Goal: Task Accomplishment & Management: Complete application form

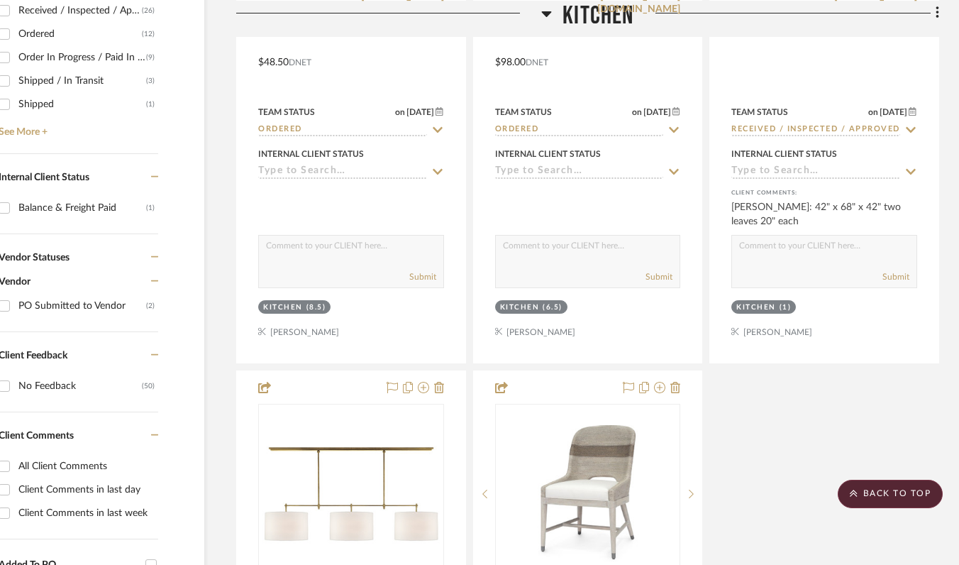
scroll to position [0, 62]
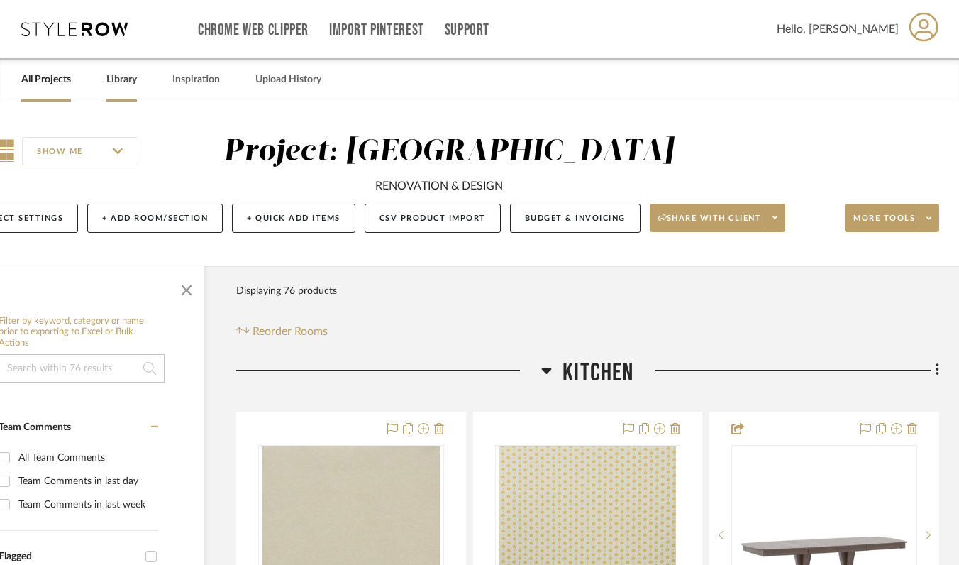
click at [111, 86] on link "Library" at bounding box center [121, 79] width 31 height 19
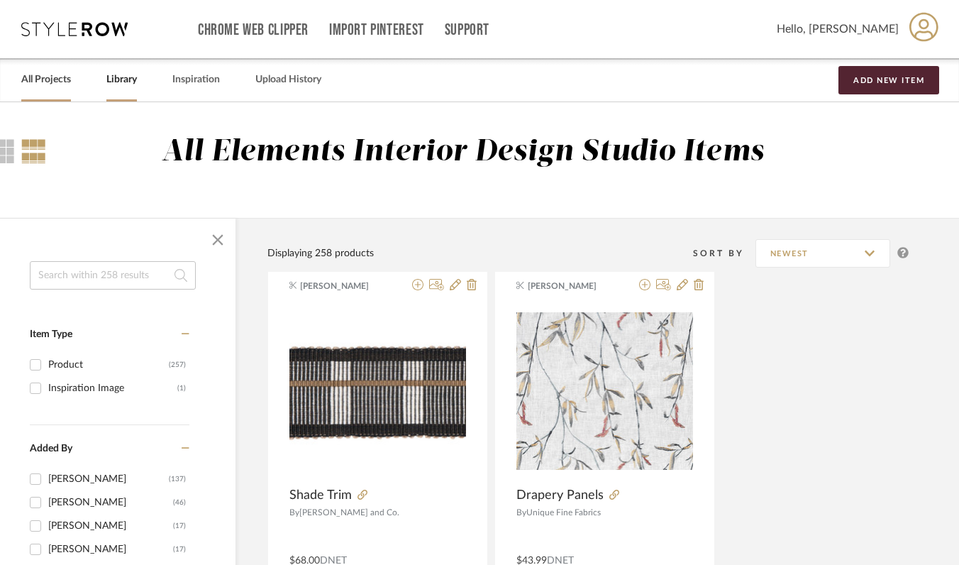
click at [33, 82] on link "All Projects" at bounding box center [46, 79] width 50 height 19
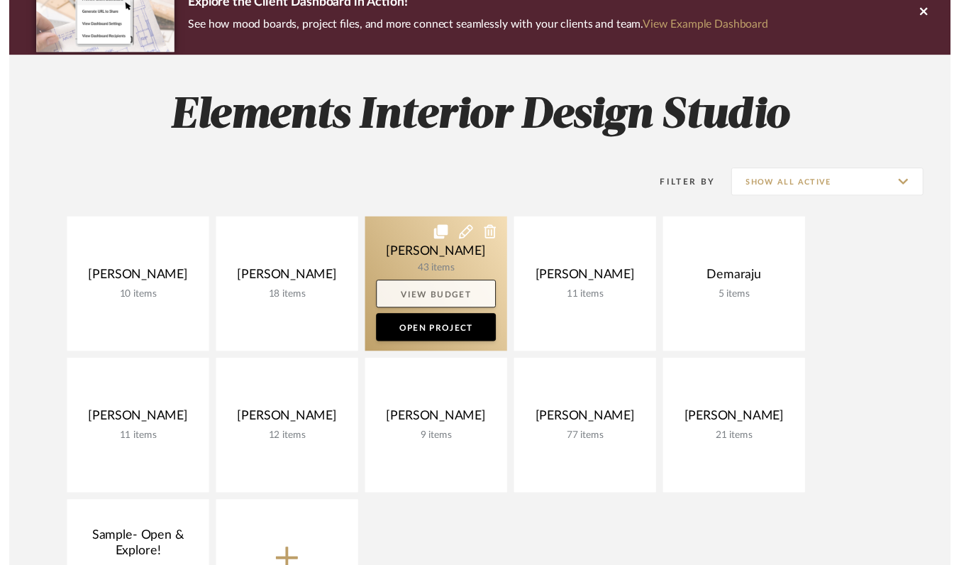
scroll to position [140, 0]
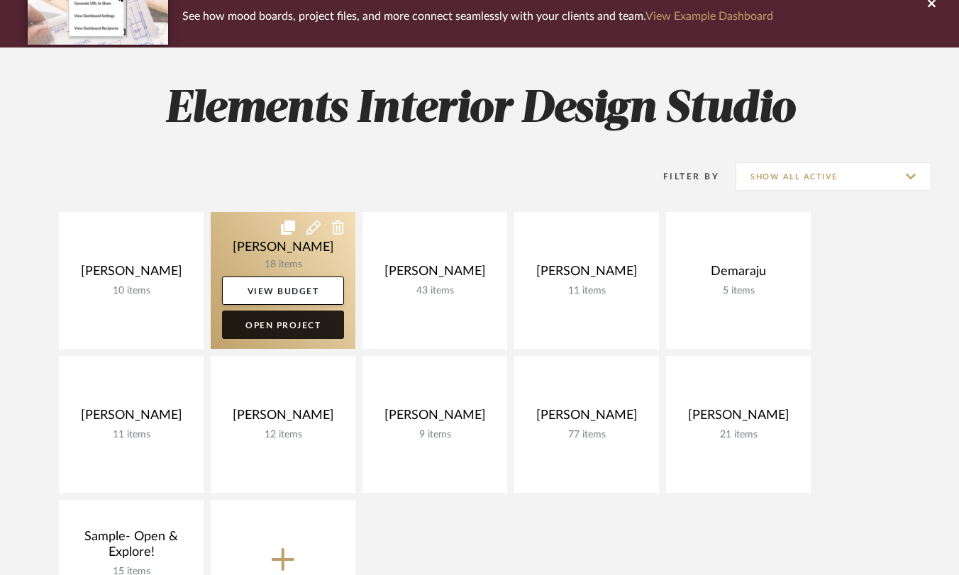
click at [294, 323] on link "Open Project" at bounding box center [283, 325] width 122 height 28
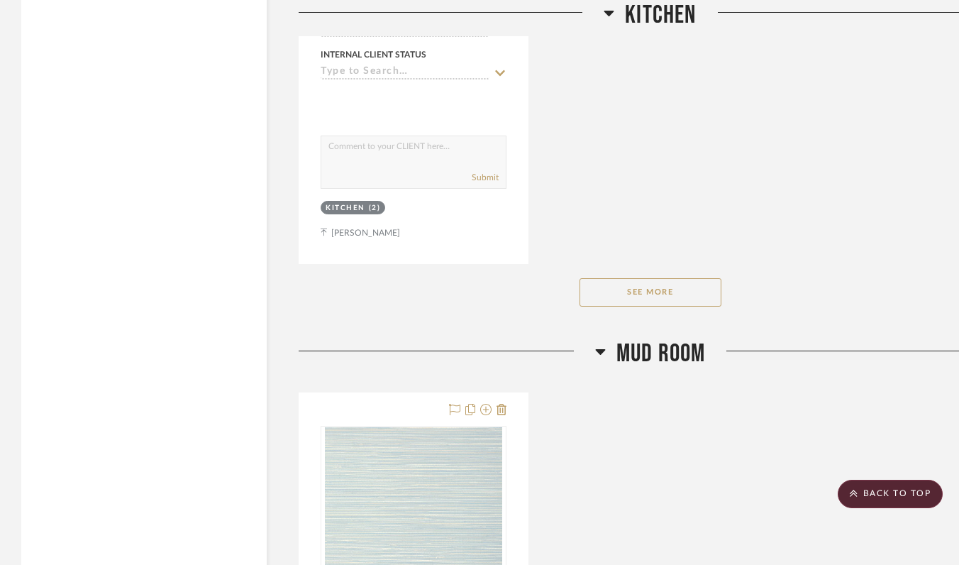
scroll to position [4018, 0]
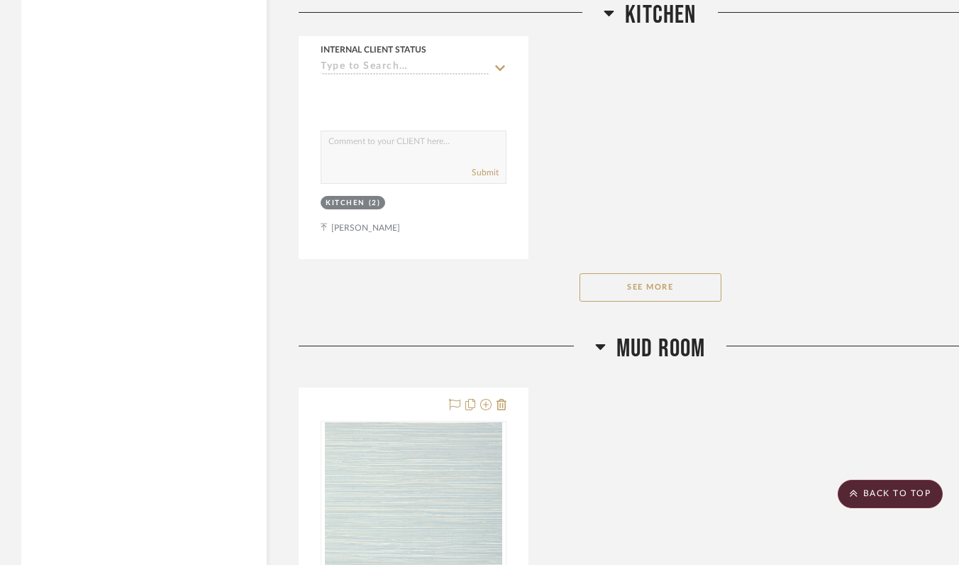
click at [600, 284] on button "See More" at bounding box center [651, 287] width 142 height 28
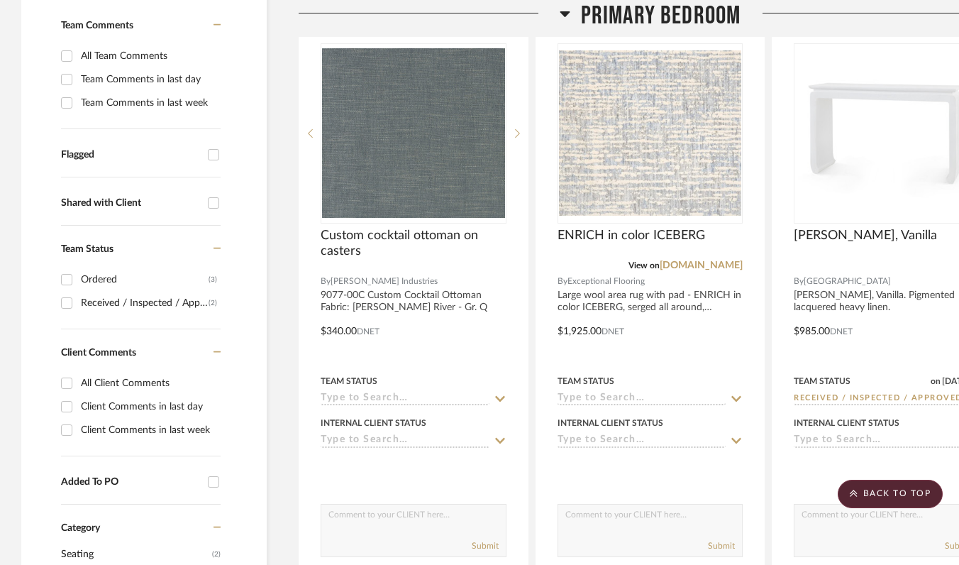
scroll to position [0, 0]
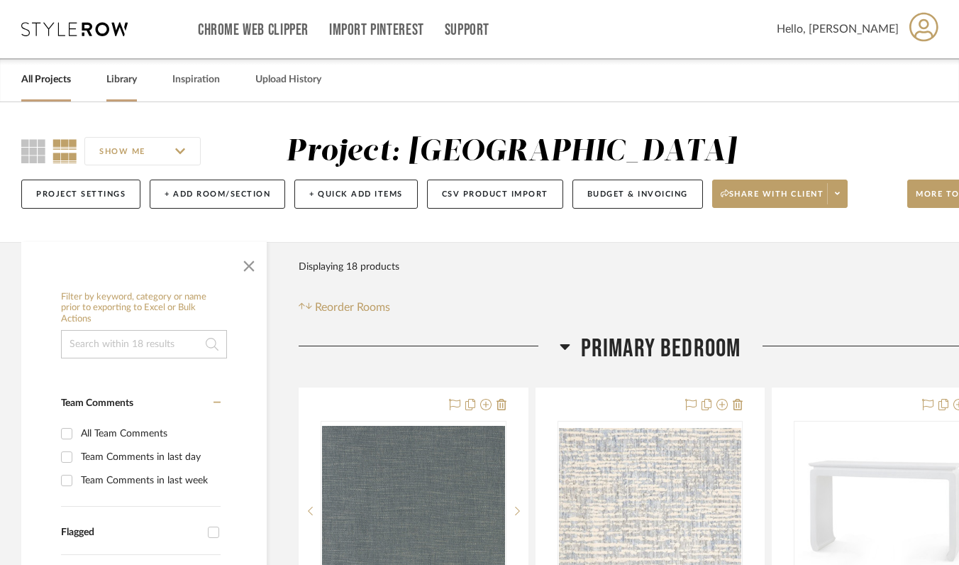
click at [121, 79] on link "Library" at bounding box center [121, 79] width 31 height 19
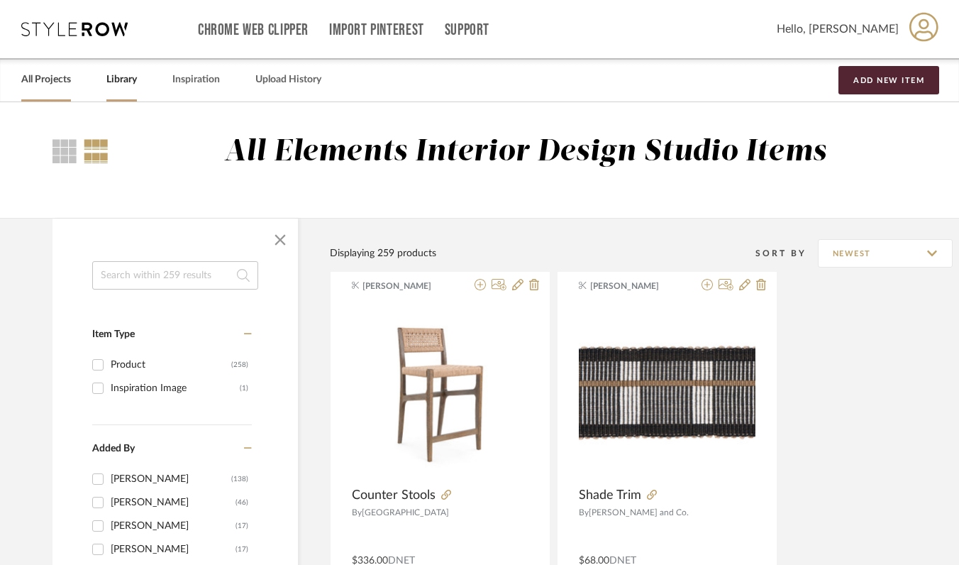
click at [50, 79] on link "All Projects" at bounding box center [46, 79] width 50 height 19
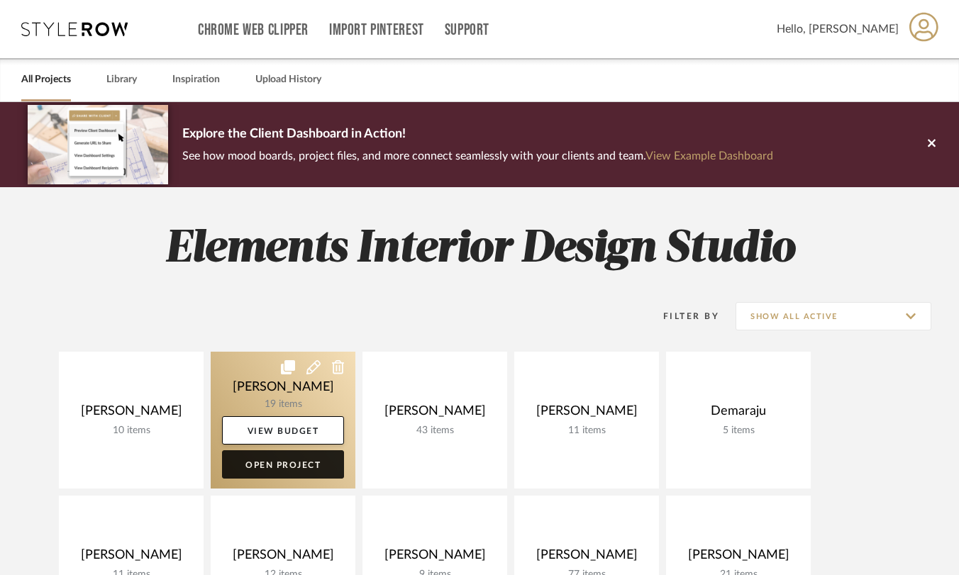
click at [277, 466] on link "Open Project" at bounding box center [283, 464] width 122 height 28
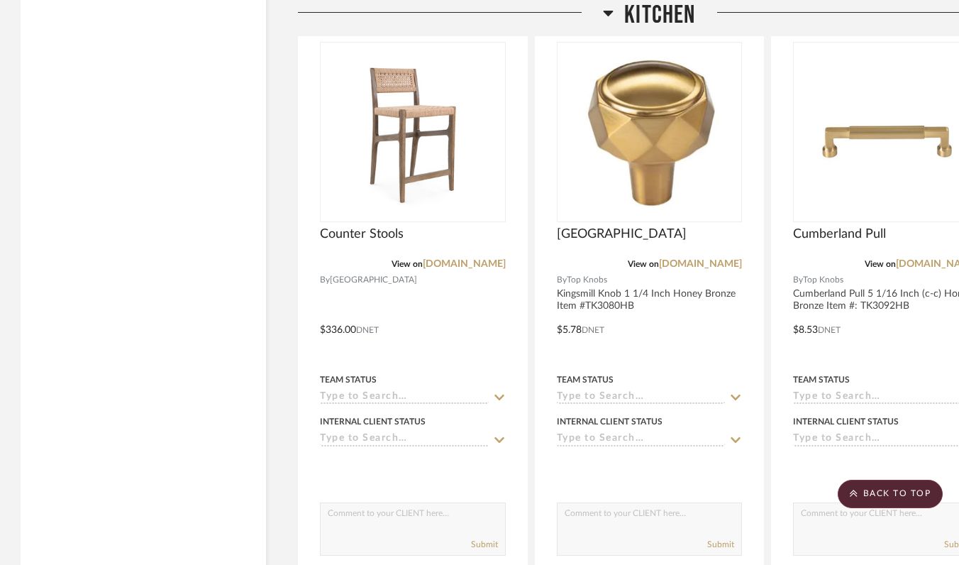
scroll to position [2416, 1]
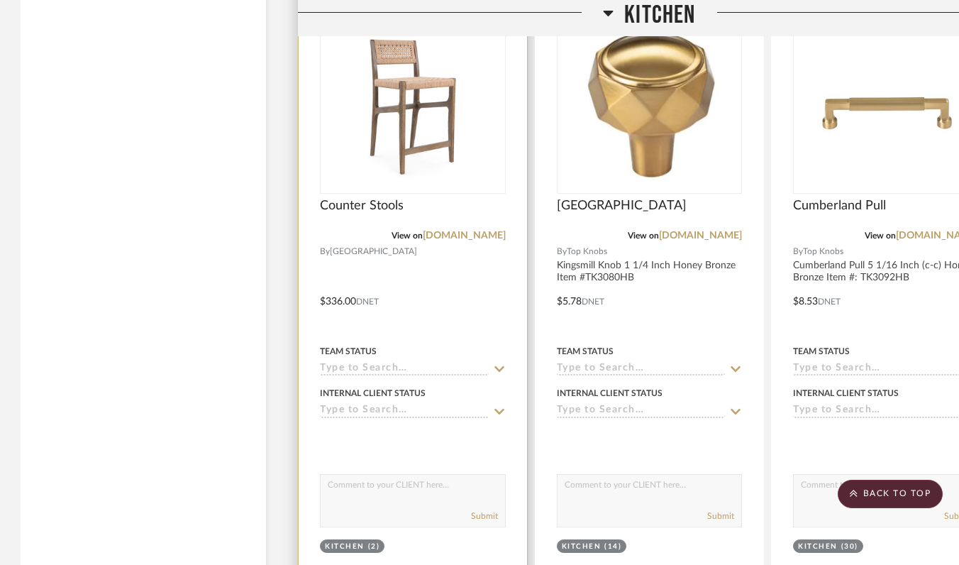
click at [391, 365] on input at bounding box center [404, 368] width 169 height 13
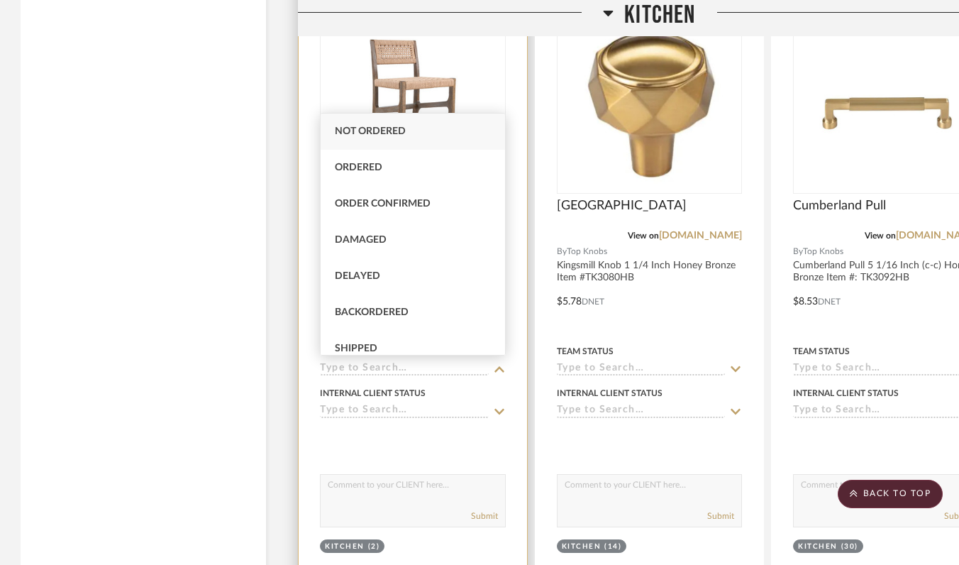
click at [397, 196] on div "Order Confirmed" at bounding box center [413, 204] width 184 height 36
type input "[DATE]"
type input "Order Confirmed"
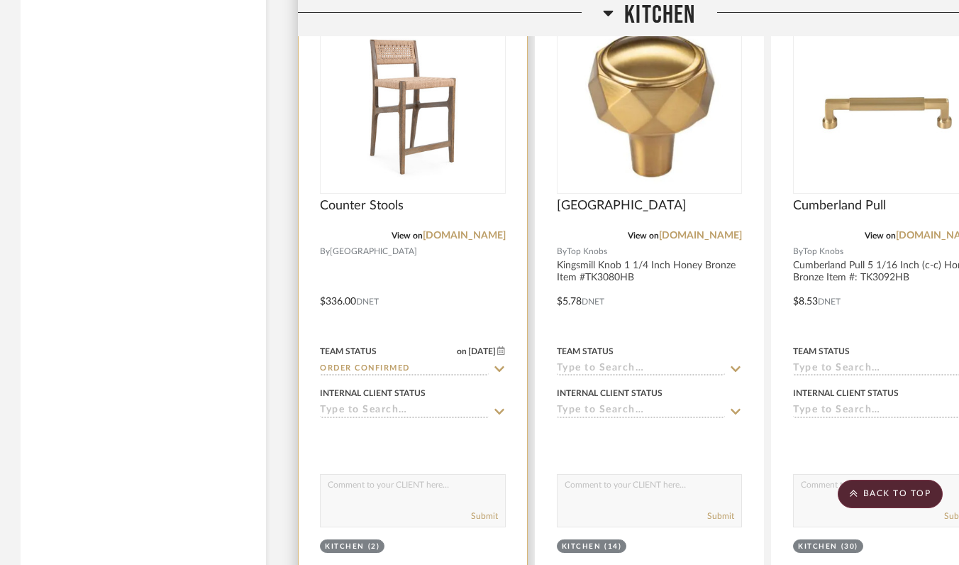
click at [355, 456] on div at bounding box center [413, 291] width 228 height 621
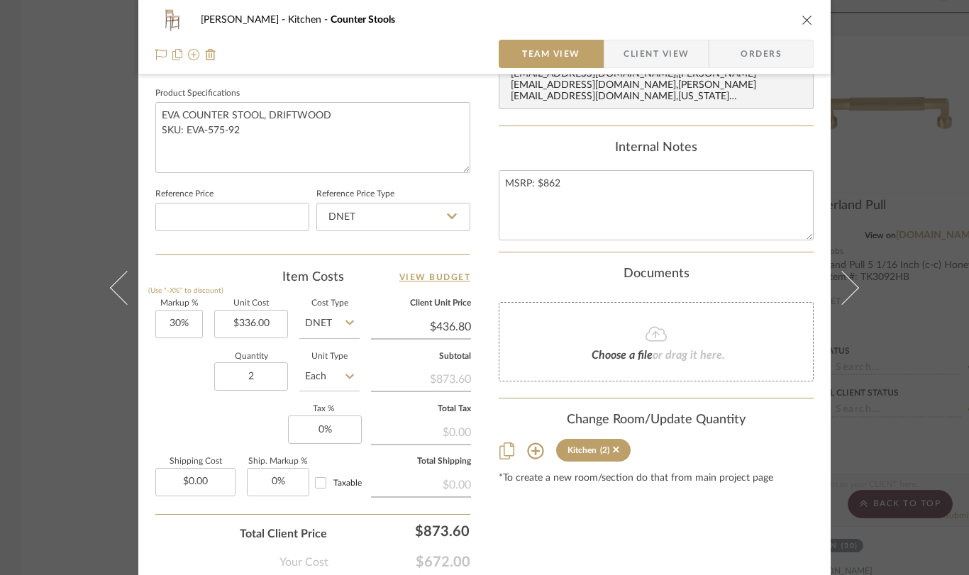
scroll to position [668, 0]
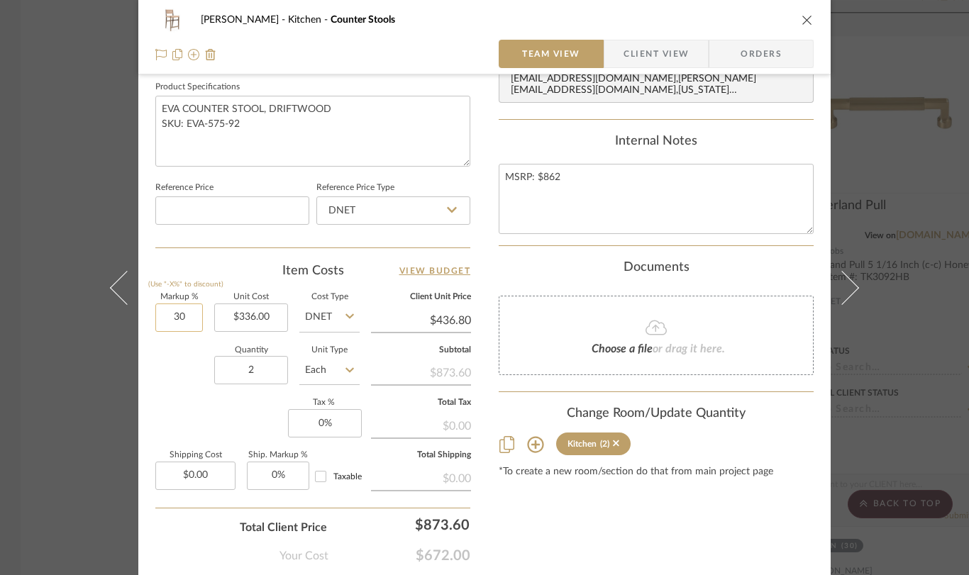
drag, startPoint x: 187, startPoint y: 319, endPoint x: 167, endPoint y: 321, distance: 20.0
click at [167, 321] on input "30" at bounding box center [179, 318] width 48 height 28
type input "30%"
click at [198, 481] on input "0.00" at bounding box center [195, 477] width 80 height 28
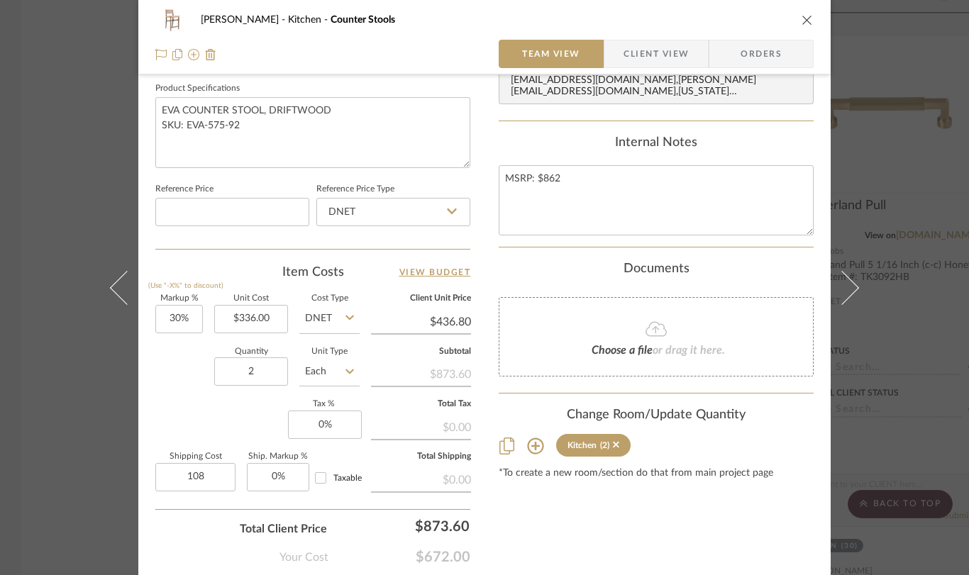
type input "$108.00"
click at [692, 509] on div "Content here copies to Client View - confirm visibility there. Show in Client D…" at bounding box center [656, 11] width 315 height 1168
drag, startPoint x: 188, startPoint y: 321, endPoint x: 206, endPoint y: 319, distance: 18.7
click at [206, 319] on div "Markup % (Use "-X%" to discount) 30 Unit Cost $336.00 Cost Type DNET Client Uni…" at bounding box center [312, 398] width 315 height 207
type input "0%"
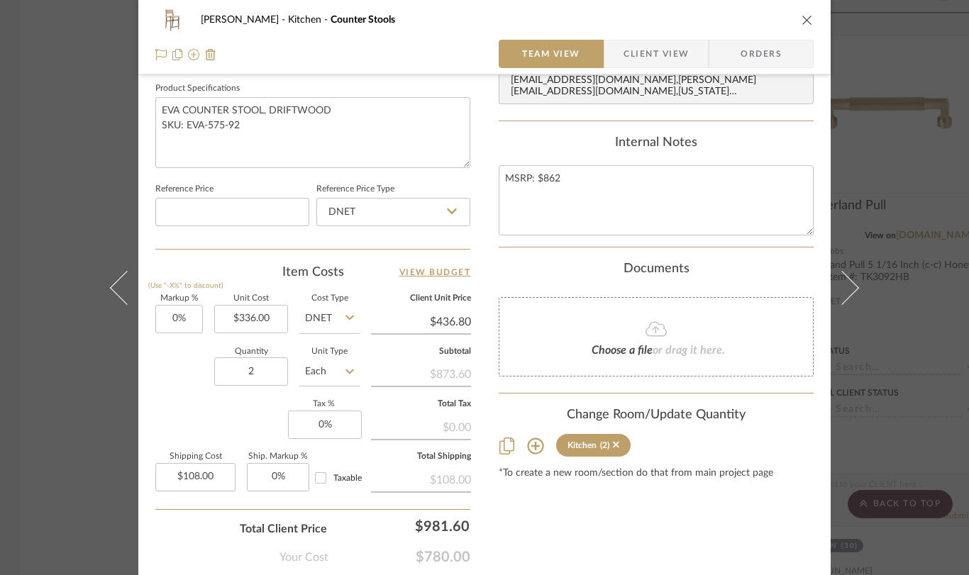
click at [273, 236] on div "Team-Facing Details Item Name Counter Stools Brand Villa & House Internal Descr…" at bounding box center [312, 11] width 315 height 476
type input "$336.00"
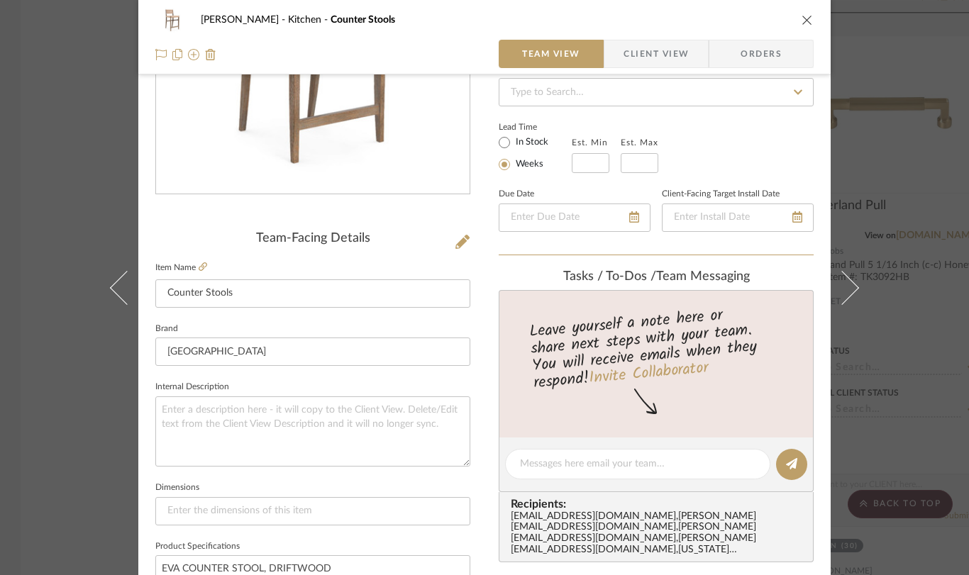
scroll to position [0, 0]
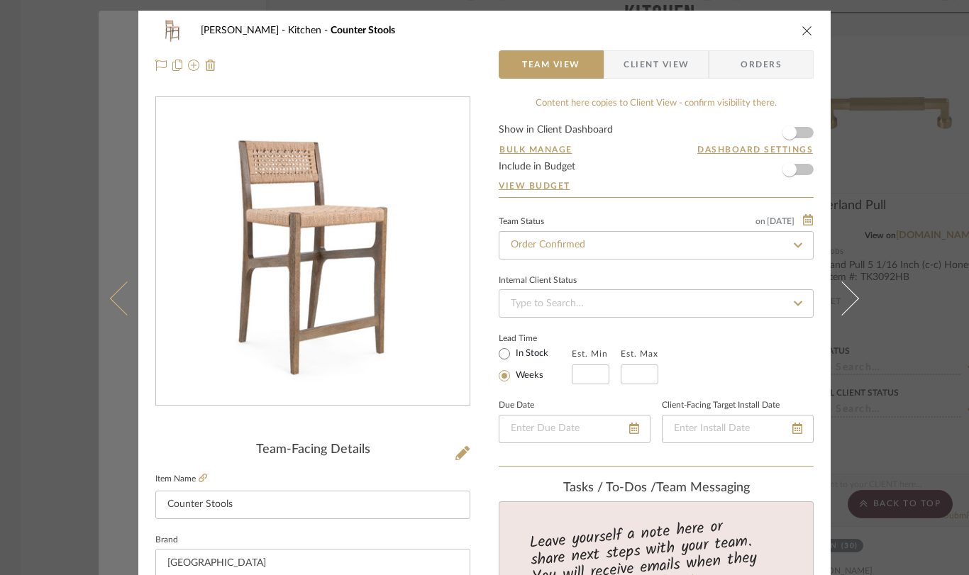
click at [110, 299] on icon at bounding box center [127, 298] width 34 height 34
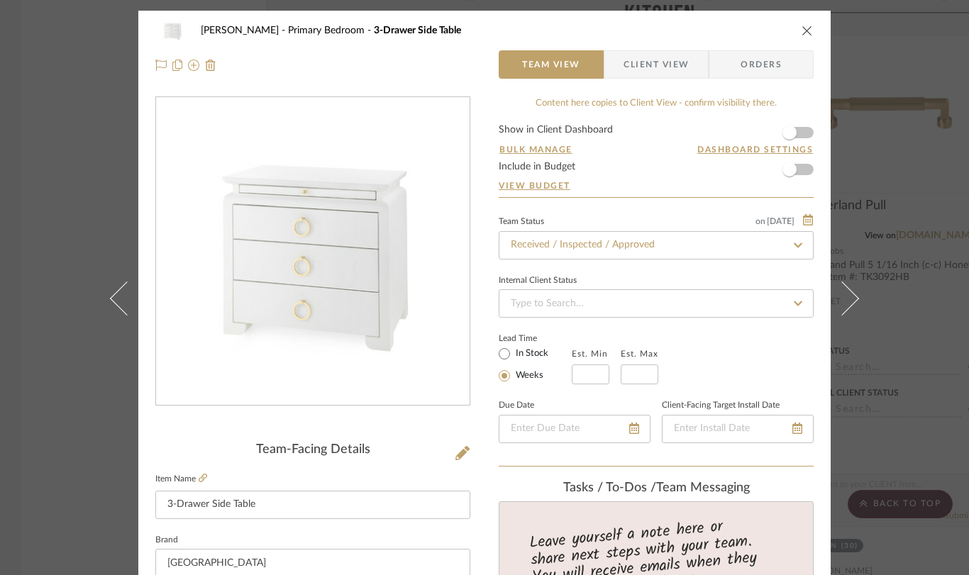
click at [848, 309] on button at bounding box center [851, 298] width 40 height 575
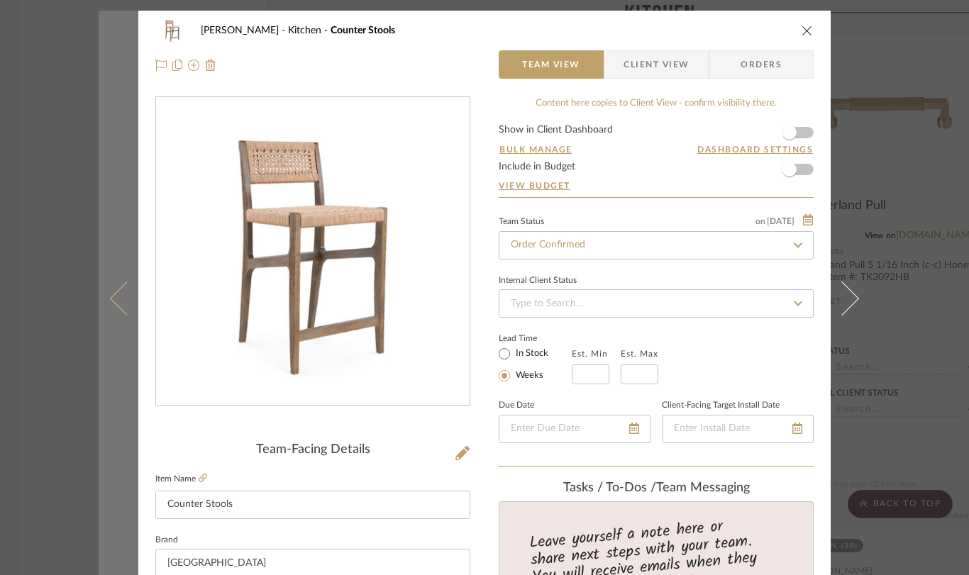
click at [109, 292] on button at bounding box center [119, 298] width 40 height 575
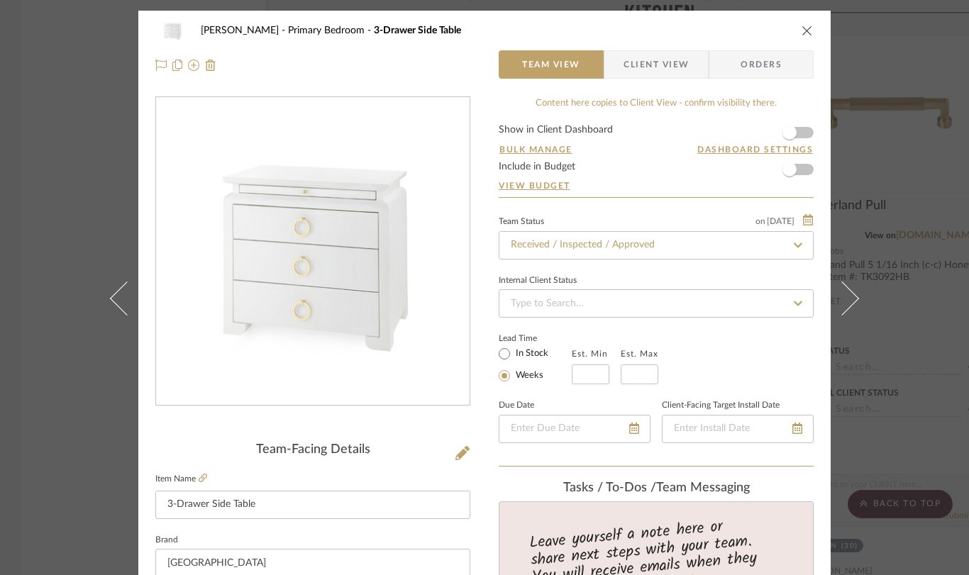
click at [804, 30] on icon "close" at bounding box center [807, 30] width 11 height 11
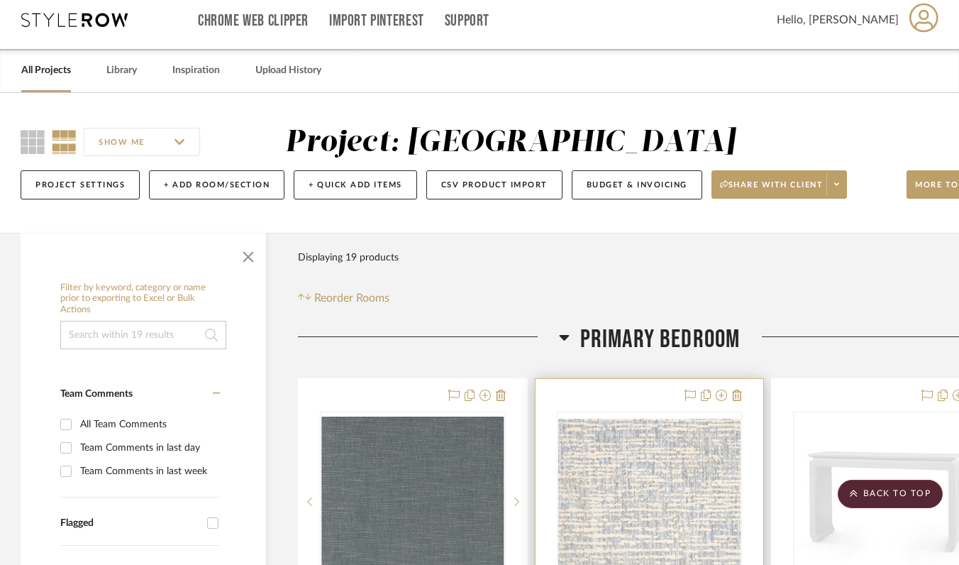
scroll to position [0, 1]
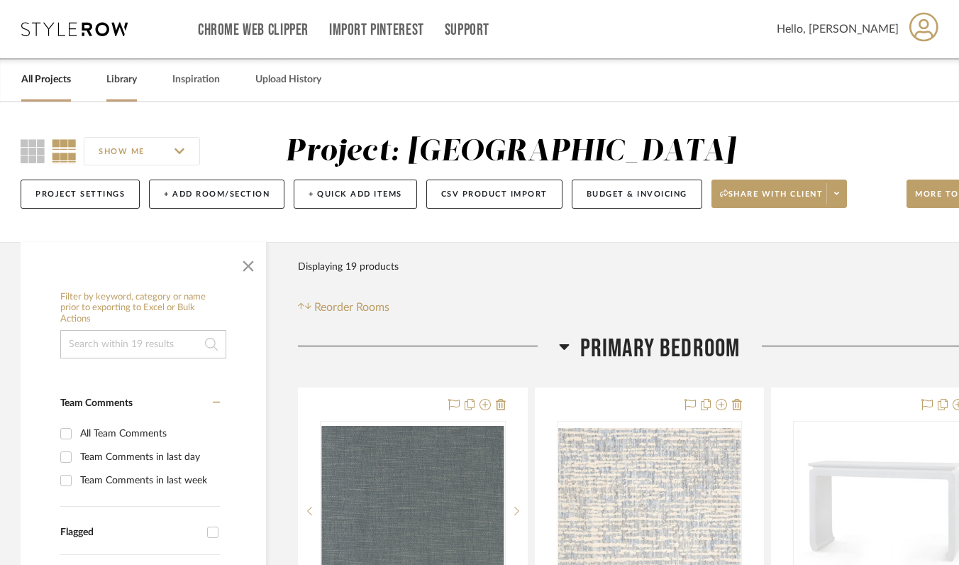
click at [127, 84] on link "Library" at bounding box center [121, 79] width 31 height 19
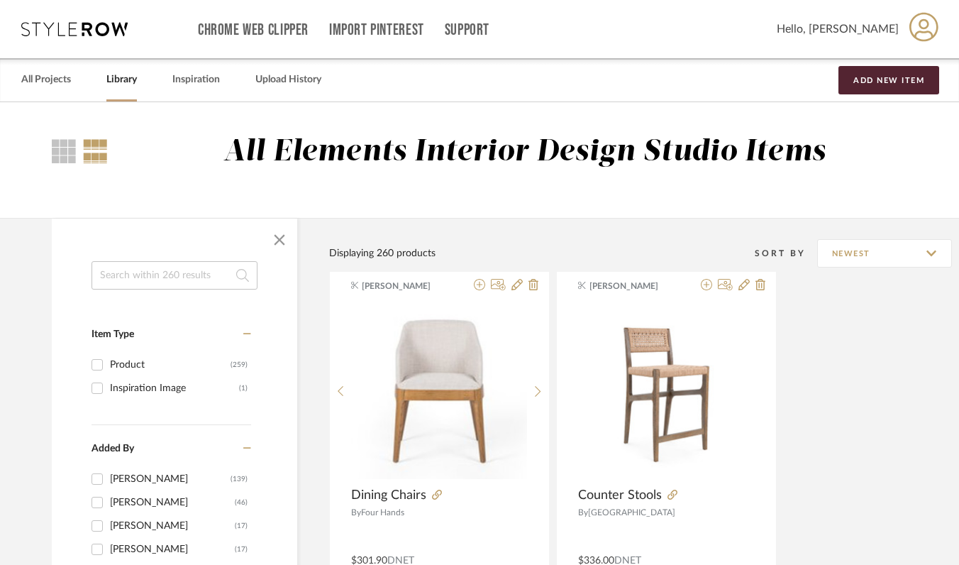
scroll to position [4, 1]
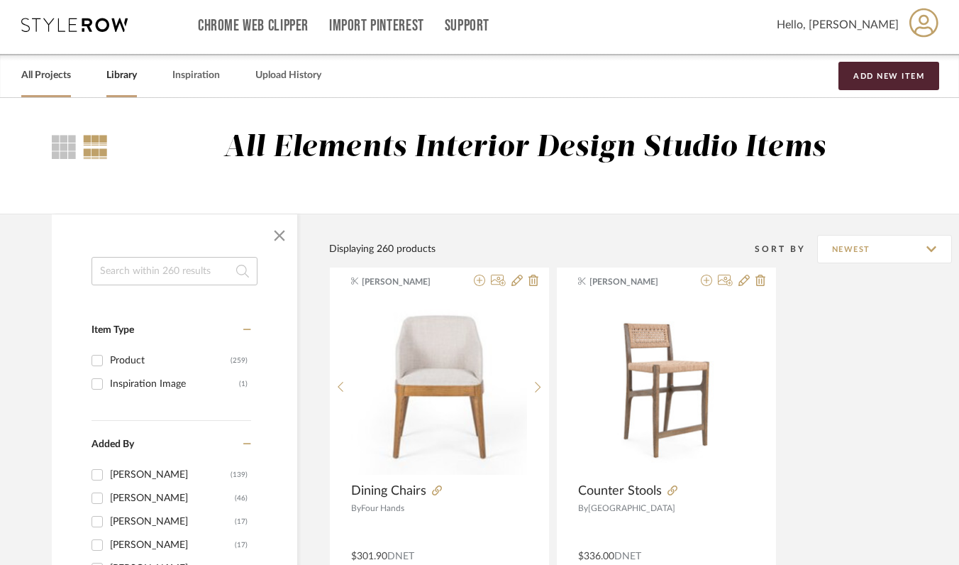
click at [50, 72] on link "All Projects" at bounding box center [46, 75] width 50 height 19
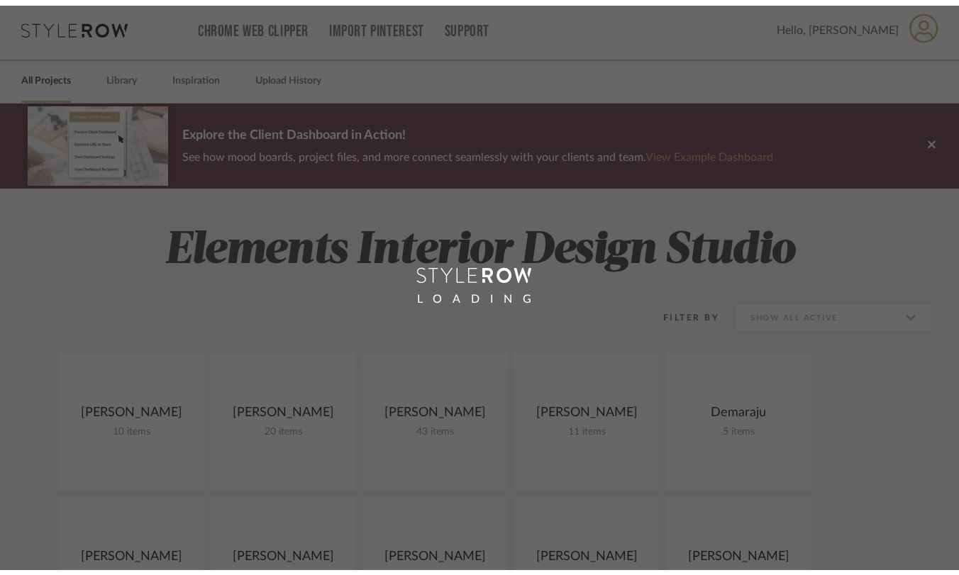
scroll to position [4, 0]
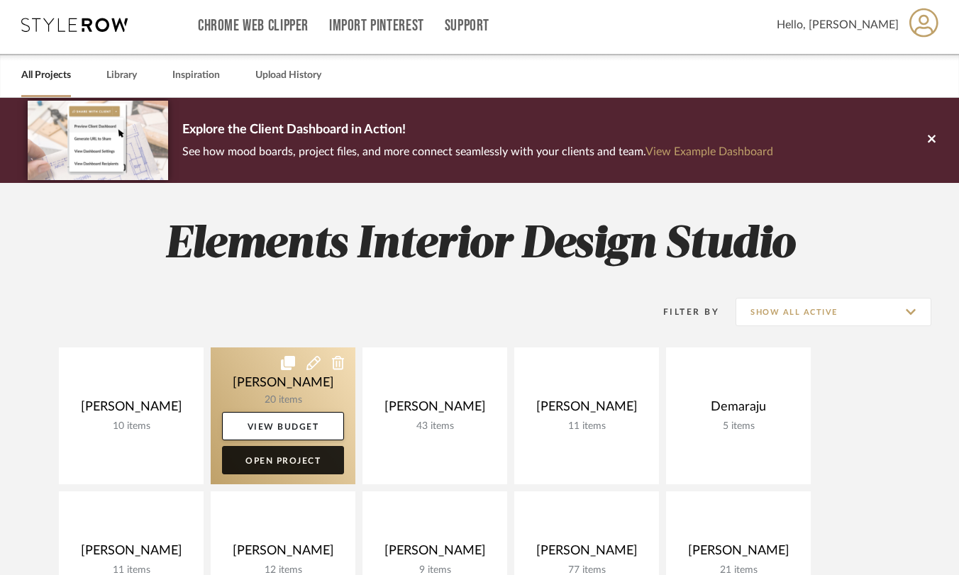
click at [301, 459] on link "Open Project" at bounding box center [283, 460] width 122 height 28
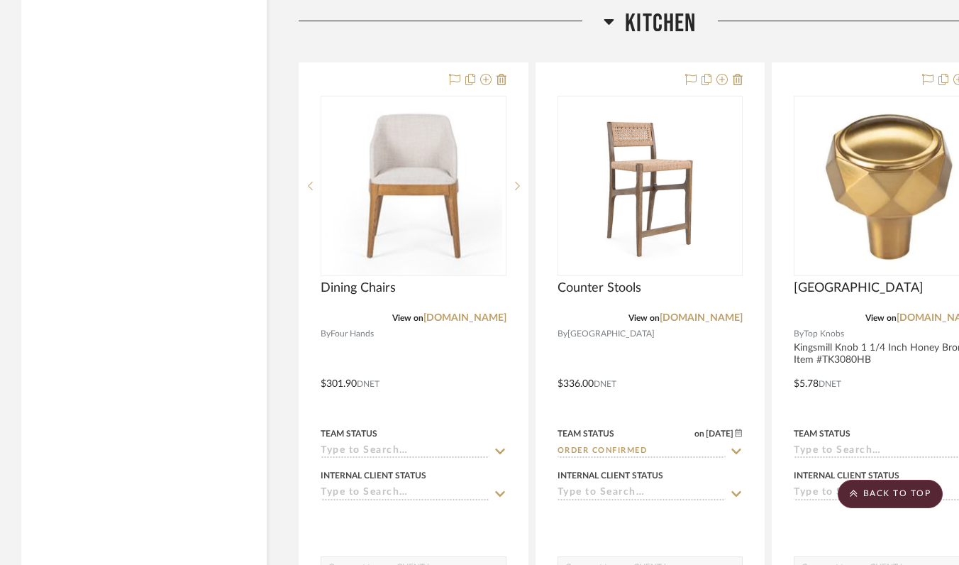
scroll to position [2345, 0]
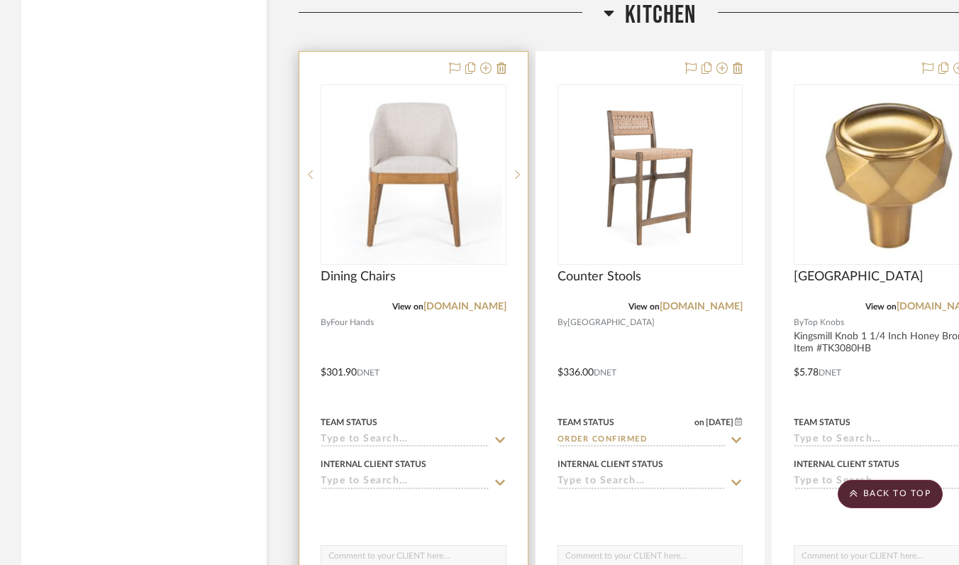
click at [477, 441] on input at bounding box center [405, 439] width 169 height 13
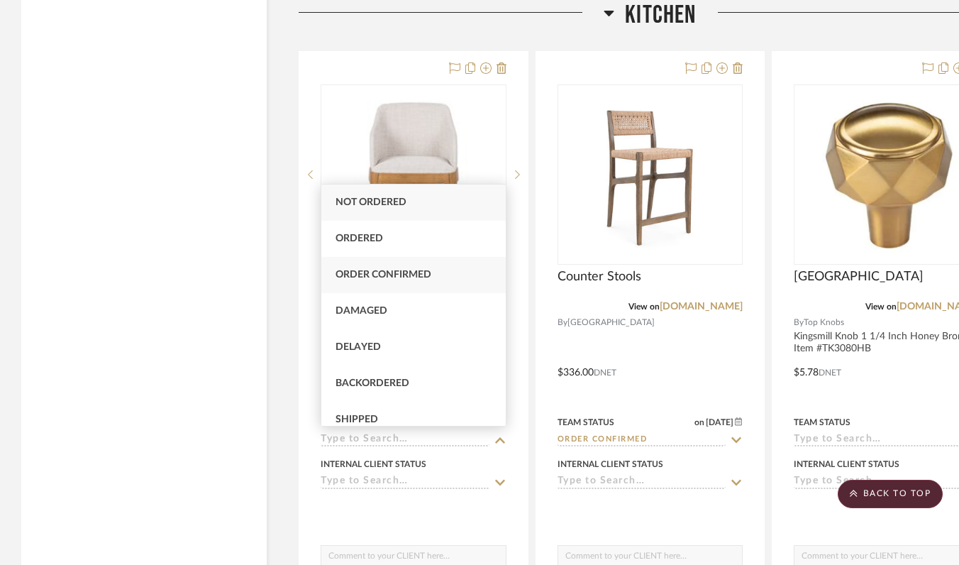
click at [434, 265] on div "Order Confirmed" at bounding box center [413, 275] width 184 height 36
type input "[DATE]"
type input "Order Confirmed"
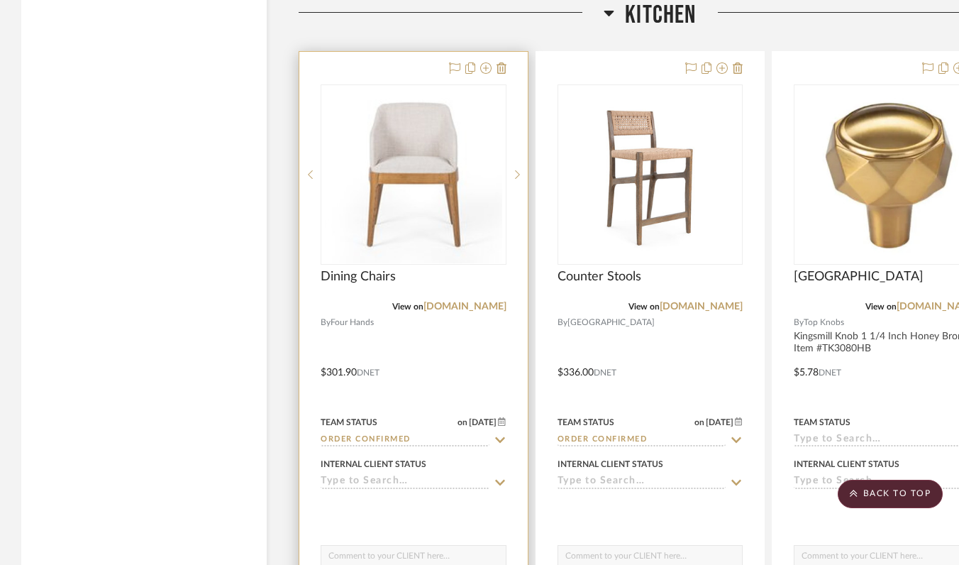
click at [445, 382] on div at bounding box center [413, 362] width 228 height 621
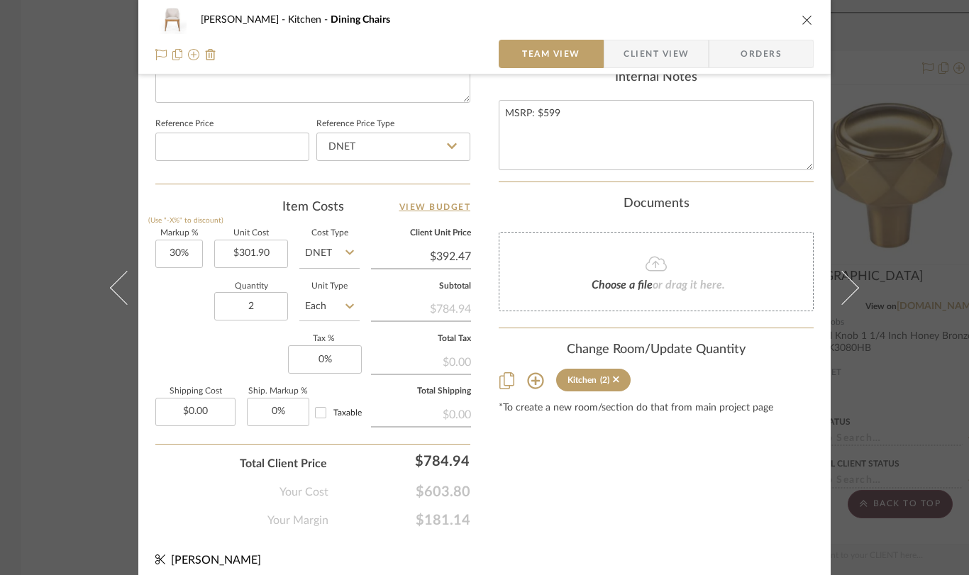
scroll to position [743, 0]
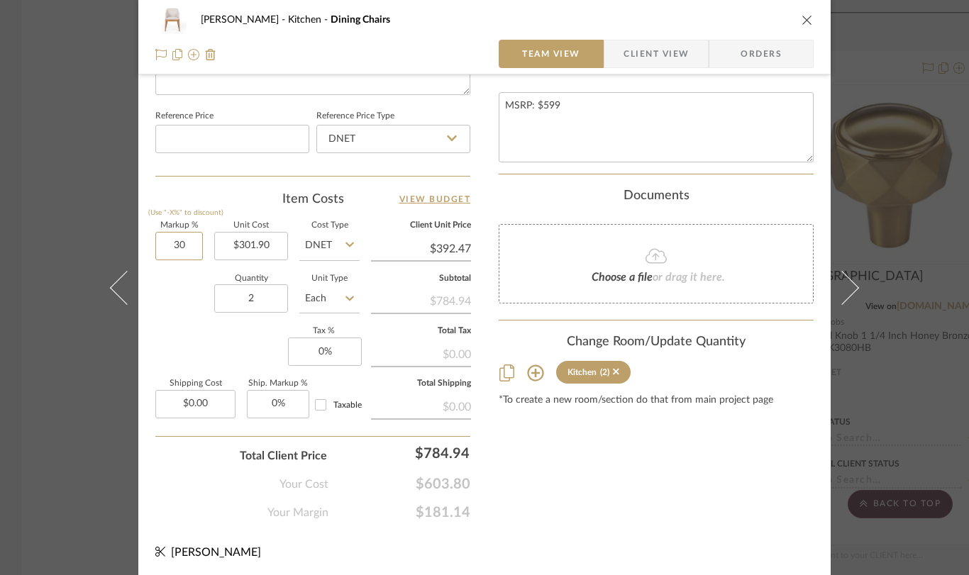
drag, startPoint x: 187, startPoint y: 245, endPoint x: 203, endPoint y: 253, distance: 17.4
click at [203, 253] on div "Markup % (Use "-X%" to discount) 30 Unit Cost $301.90 Cost Type DNET Client Uni…" at bounding box center [312, 325] width 315 height 207
type input "0%"
type input "0.00"
click at [190, 405] on input "0.00" at bounding box center [195, 404] width 80 height 28
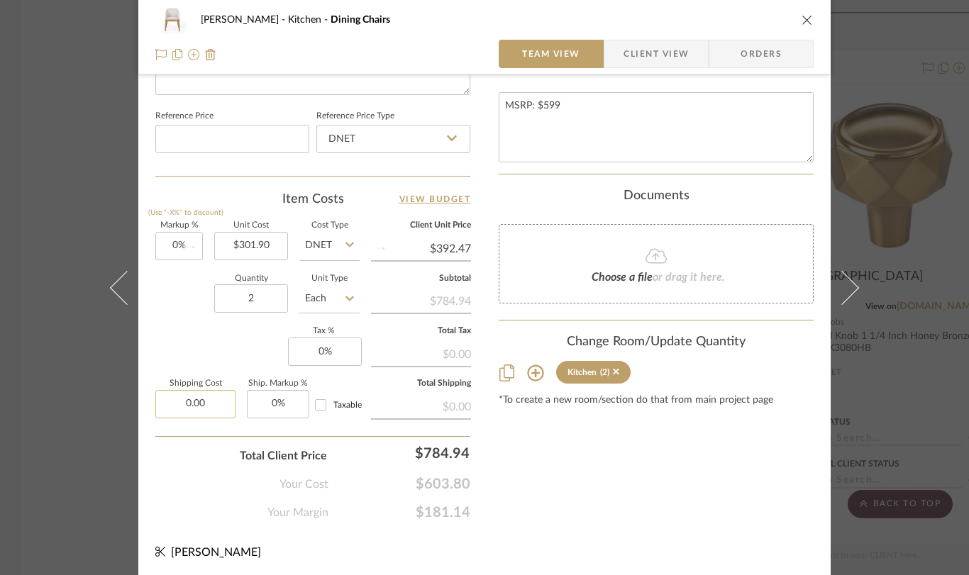
type input "$301.90"
drag, startPoint x: 206, startPoint y: 404, endPoint x: 172, endPoint y: 400, distance: 33.5
click at [172, 400] on input "0.00" at bounding box center [195, 404] width 80 height 28
type input "$106.00"
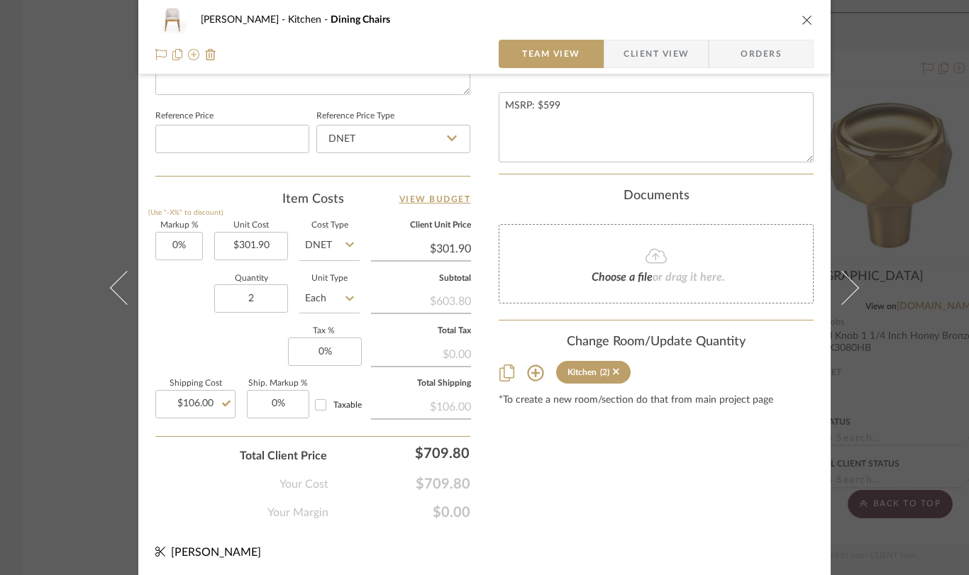
click at [802, 20] on icon "close" at bounding box center [807, 19] width 11 height 11
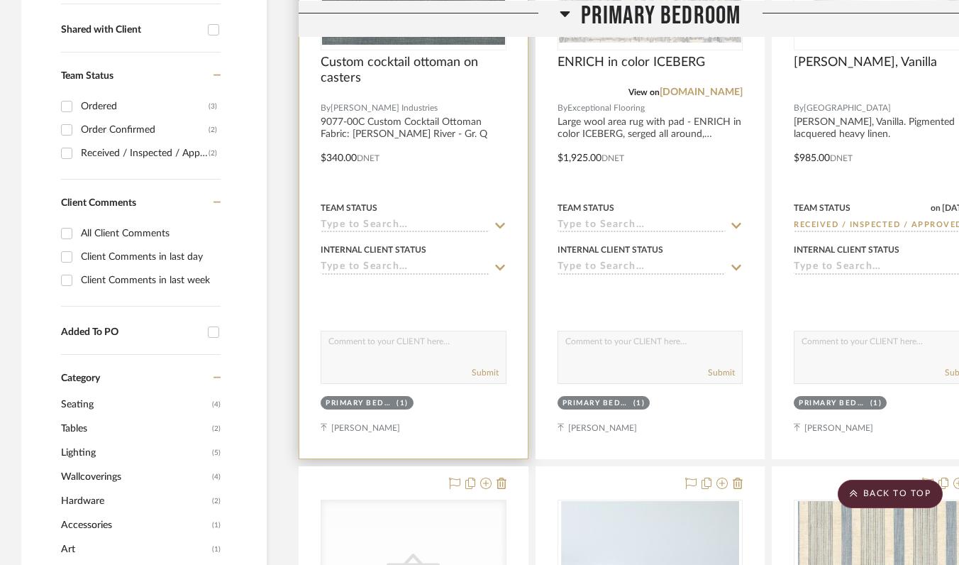
scroll to position [0, 0]
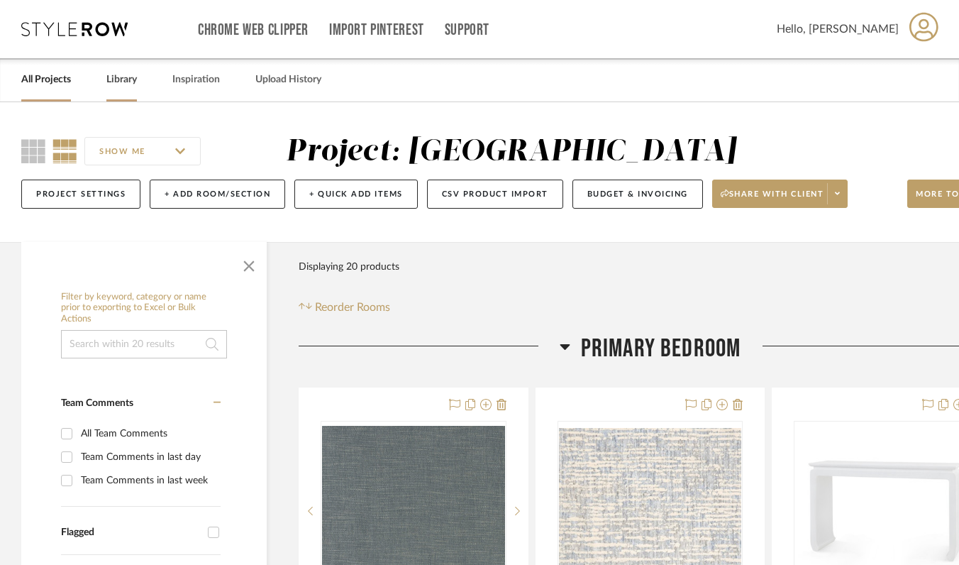
click at [123, 81] on link "Library" at bounding box center [121, 79] width 31 height 19
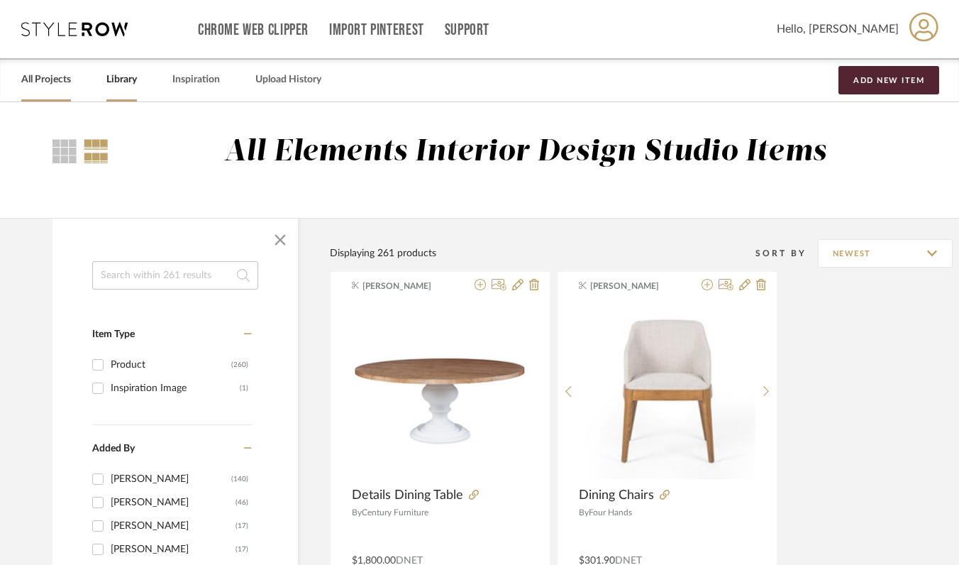
click at [54, 82] on link "All Projects" at bounding box center [46, 79] width 50 height 19
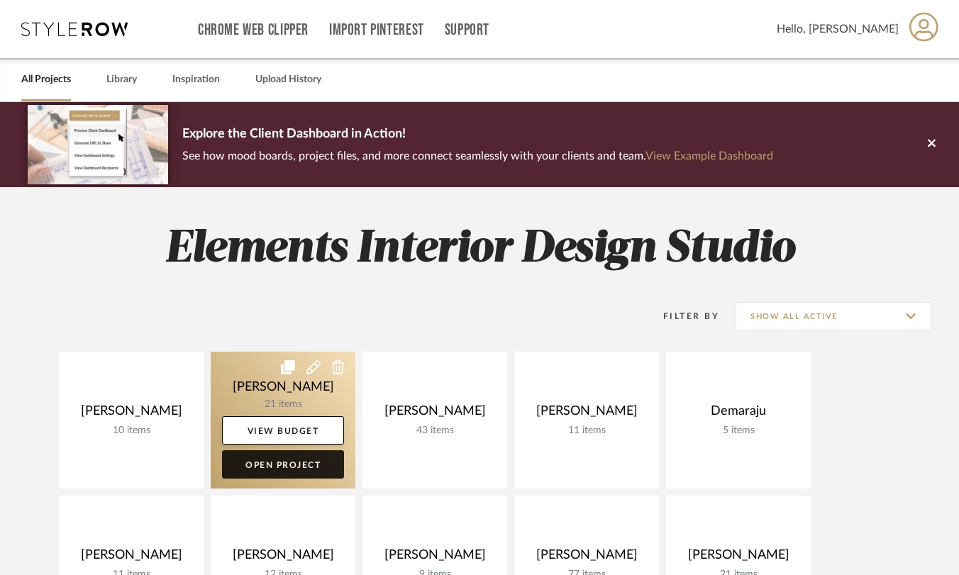
click at [250, 458] on link "Open Project" at bounding box center [283, 464] width 122 height 28
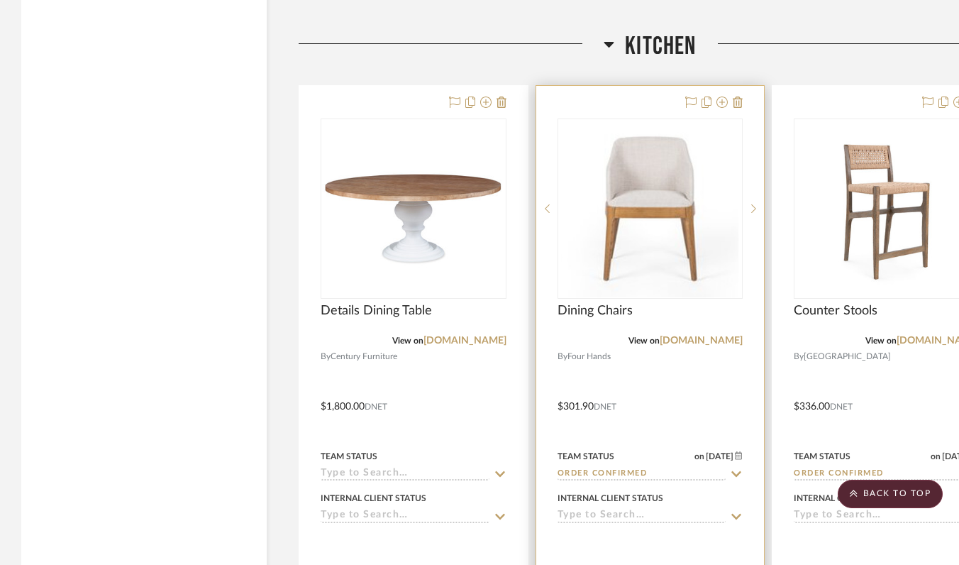
scroll to position [2275, 0]
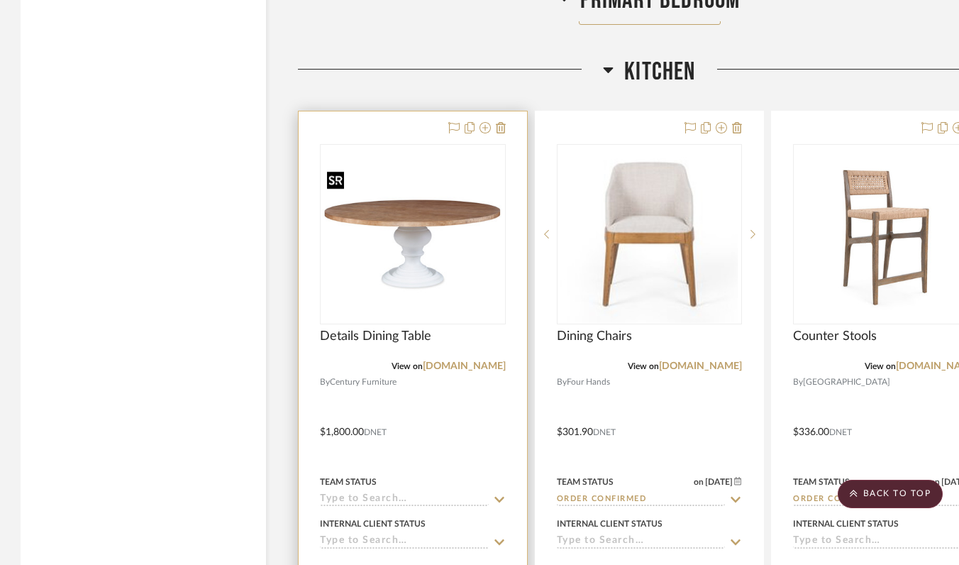
click at [468, 278] on img "0" at bounding box center [412, 233] width 183 height 133
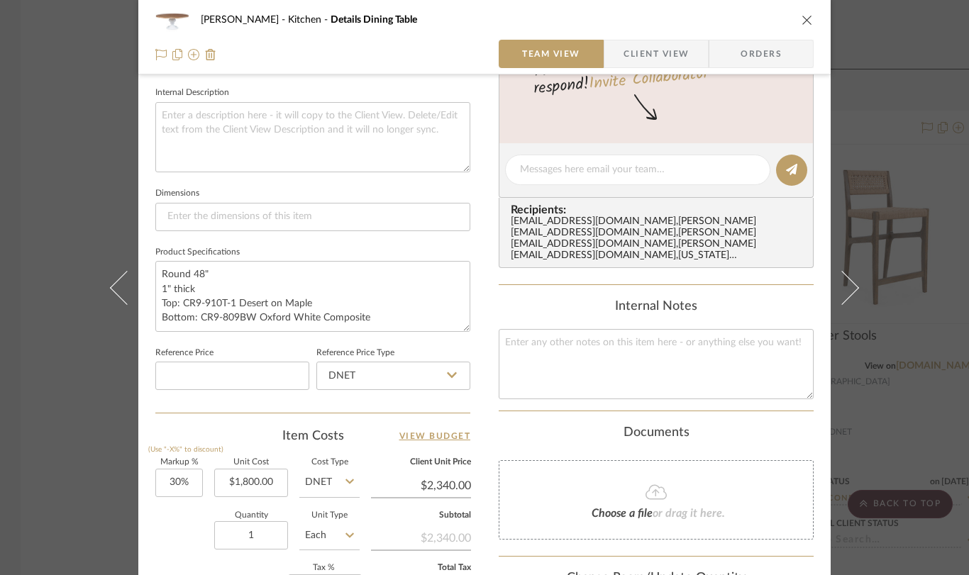
scroll to position [527, 0]
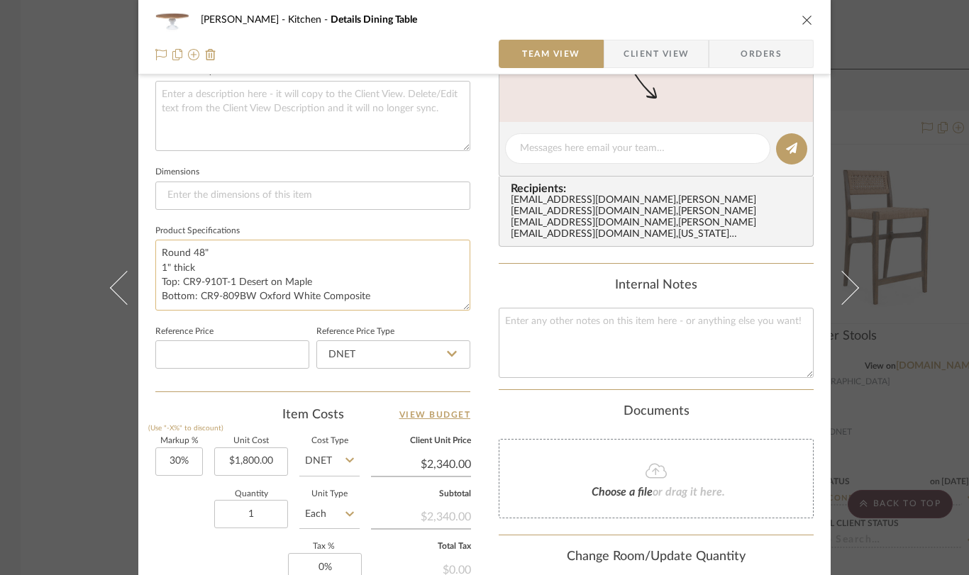
click at [207, 250] on textarea "Round 48" 1" thick Top: CR9-910T-1 Desert on Maple Bottom: CR9-809BW Oxford Whi…" at bounding box center [312, 275] width 315 height 70
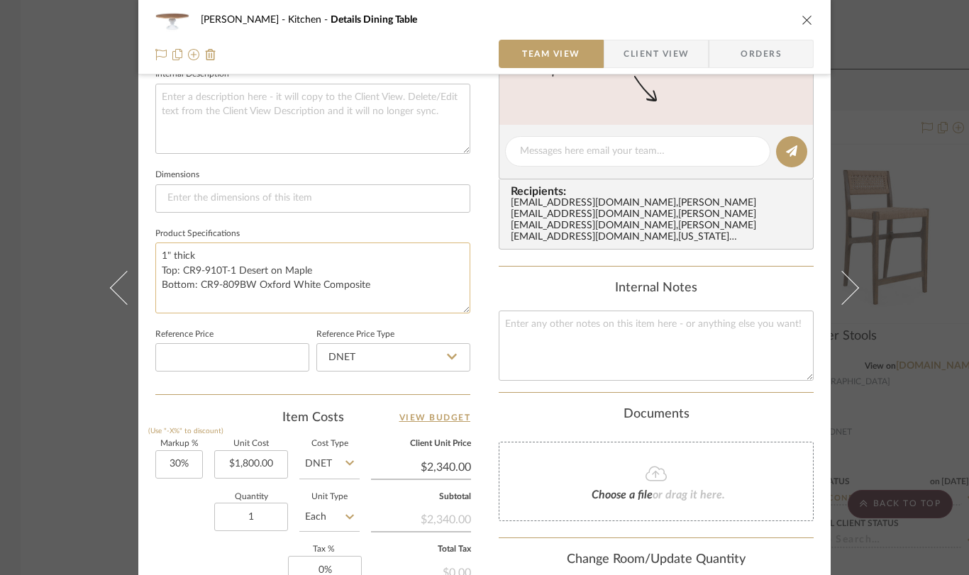
click at [318, 287] on textarea "1" thick Top: CR9-910T-1 Desert on Maple Bottom: CR9-809BW Oxford White Composi…" at bounding box center [312, 278] width 315 height 70
drag, startPoint x: 214, startPoint y: 271, endPoint x: 146, endPoint y: 270, distance: 68.1
click at [146, 270] on div "[PERSON_NAME] Kitchen Details Dining Table Team View Client View Orders Team-Fa…" at bounding box center [484, 141] width 692 height 1310
drag, startPoint x: 314, startPoint y: 271, endPoint x: 255, endPoint y: 270, distance: 58.9
click at [255, 270] on textarea "Top: CR9-910T-1 Desert on Maple, 48", 1" Thick Bottom: CR9-809BW Oxford White C…" at bounding box center [312, 278] width 315 height 70
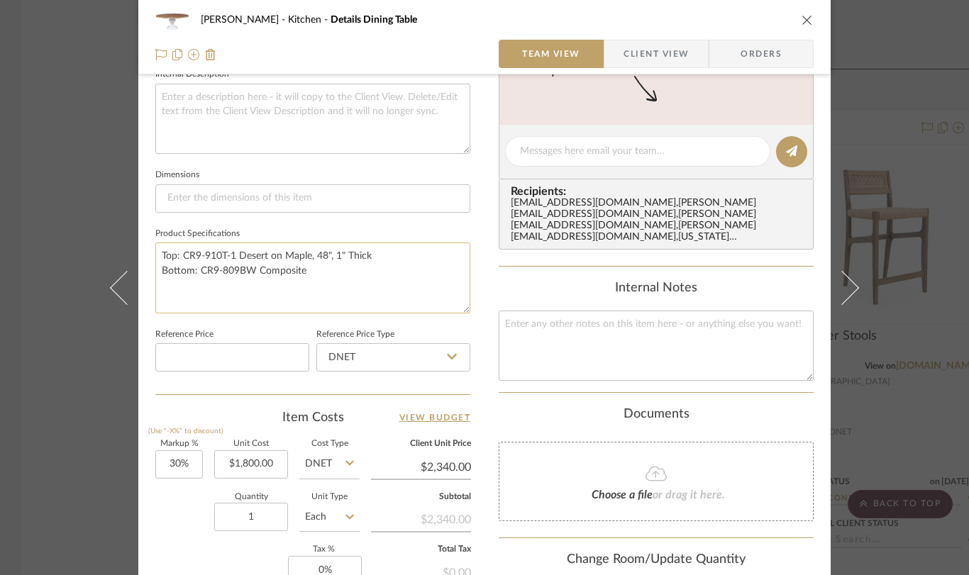
click at [307, 272] on textarea "Top: CR9-910T-1 Desert on Maple, 48", 1" Thick Bottom: CR9-809BW Composite" at bounding box center [312, 278] width 315 height 70
click at [306, 272] on textarea "Top: CR9-910T-1 Desert on Maple, 48", 1" Thick Bottom: CR9-809BW Composite, Oxf…" at bounding box center [312, 278] width 315 height 70
click at [231, 257] on textarea "Top: CR9-910T-1 Desert on Maple, 48", 1" Thick Bottom: CR9-809BW Composite, C20…" at bounding box center [312, 278] width 315 height 70
click at [237, 256] on textarea "Top: CR9-910T-1, C103 Desert on Maple, 48", 1" Thick Bottom: CR9-809BW Composit…" at bounding box center [312, 278] width 315 height 70
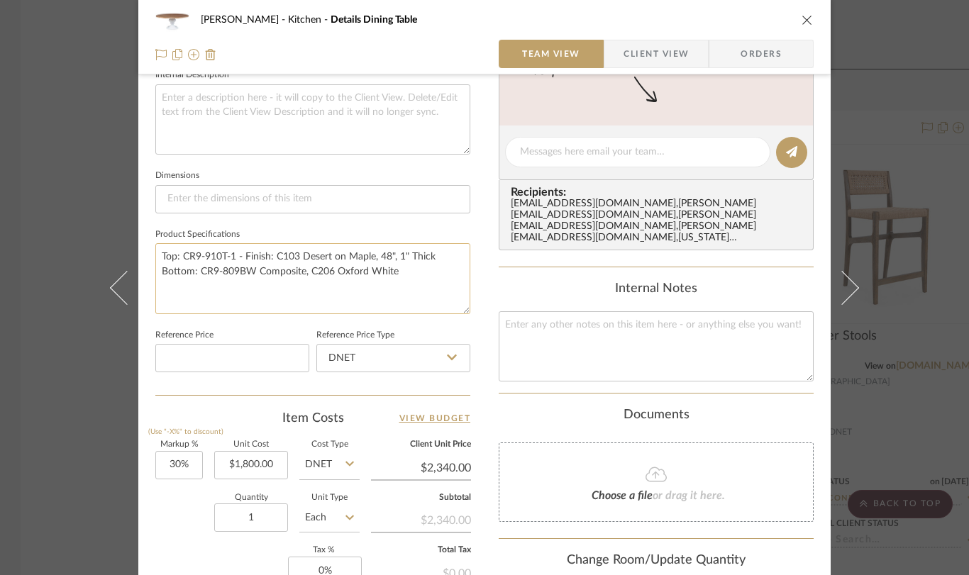
click at [390, 259] on textarea "Top: CR9-910T-1 - Finish: C103 Desert on Maple, 48", 1" Thick Bottom: CR9-809BW…" at bounding box center [312, 278] width 315 height 70
drag, startPoint x: 394, startPoint y: 258, endPoint x: 420, endPoint y: 258, distance: 26.2
click at [420, 258] on textarea "Top: CR9-910T-1 - Finish: C103 Desert on Maple, 48" Round, 1" Thick Bottom: CR9…" at bounding box center [312, 278] width 315 height 70
click at [306, 287] on textarea "Top: CR9-910T-1 - Finish: C103 Desert on Maple, 48" diameter, 1" Thick Bottom: …" at bounding box center [312, 278] width 315 height 70
type textarea "Top: CR9-910T-1 - Finish: C103 Desert on Maple, 48" diameter, 1" Thick Bottom: …"
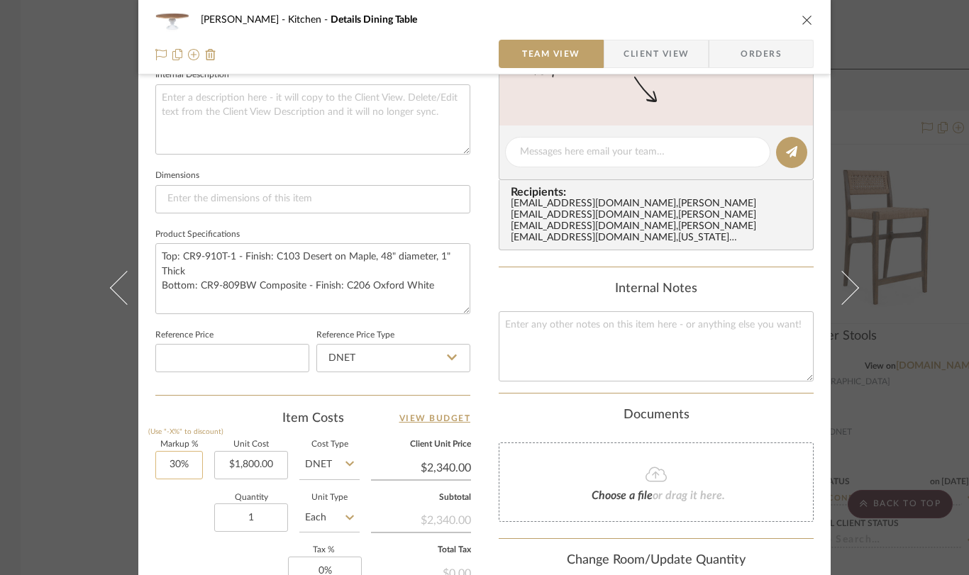
type input "30"
drag, startPoint x: 189, startPoint y: 463, endPoint x: 165, endPoint y: 460, distance: 24.2
click at [165, 460] on input "30" at bounding box center [179, 465] width 48 height 28
drag, startPoint x: 182, startPoint y: 463, endPoint x: 169, endPoint y: 463, distance: 13.5
click at [169, 463] on input "30" at bounding box center [179, 465] width 48 height 28
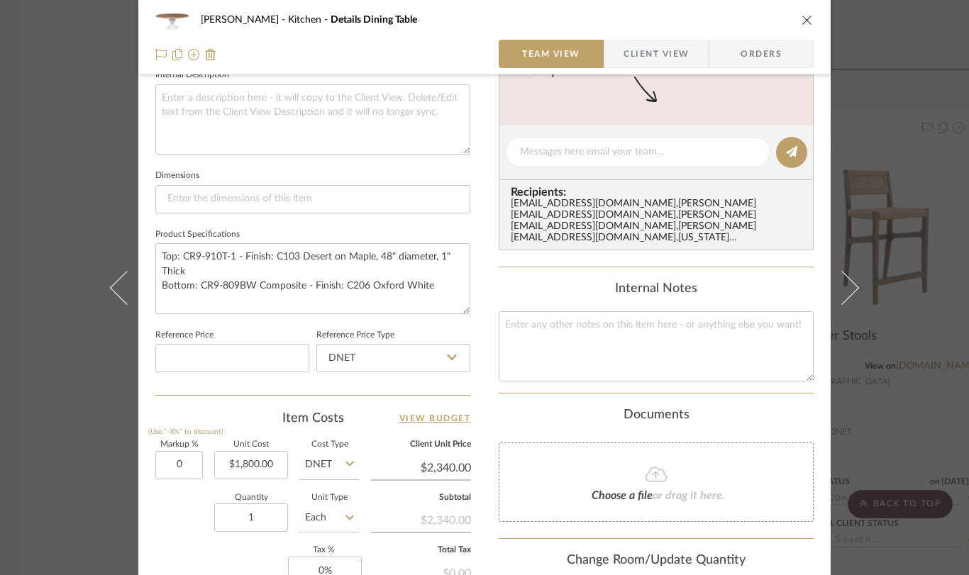
type input "0%"
click at [238, 483] on sr-form-field "Unit Cost $1,800.00" at bounding box center [251, 466] width 74 height 50
type input "$1,800.00"
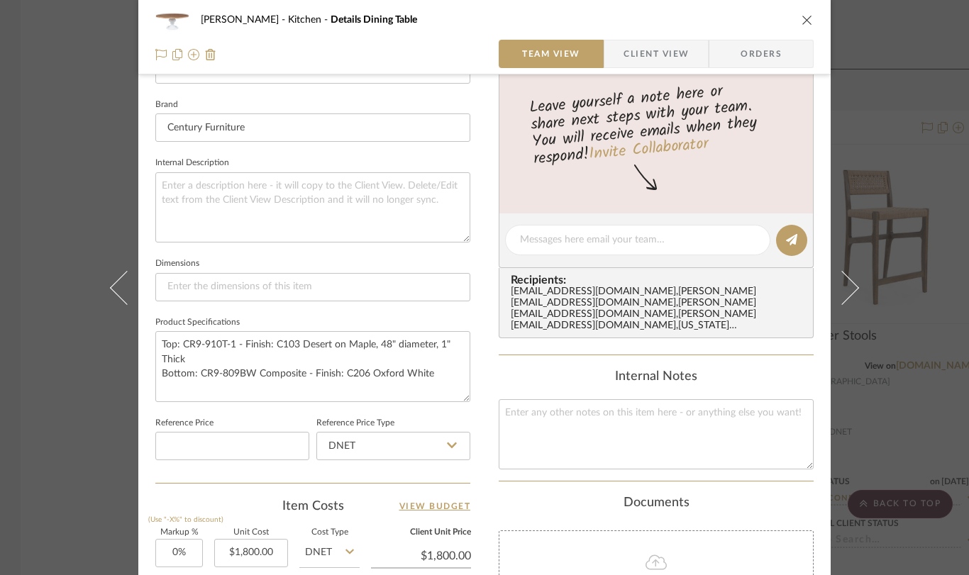
scroll to position [436, 0]
click at [435, 345] on textarea "Top: CR9-910T-1 - Finish: C103 Desert on Maple, 48" diameter, 1" Thick Bottom: …" at bounding box center [312, 366] width 315 height 70
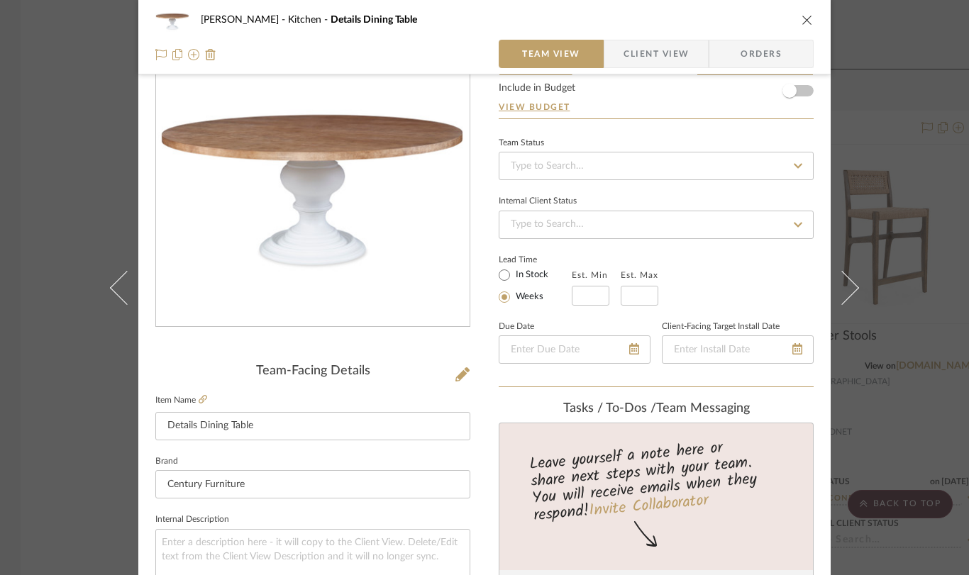
scroll to position [0, 0]
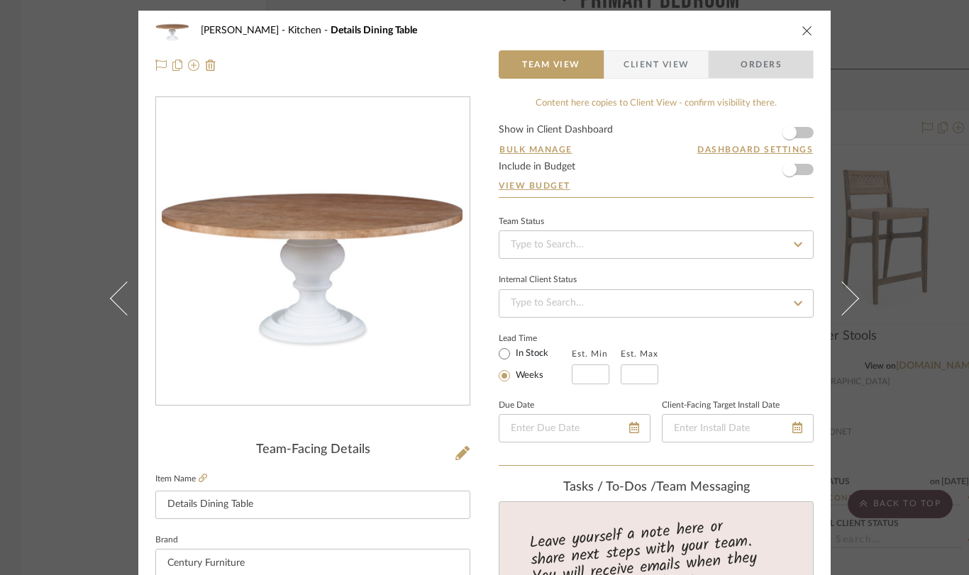
click at [768, 67] on span "Orders" at bounding box center [761, 64] width 72 height 28
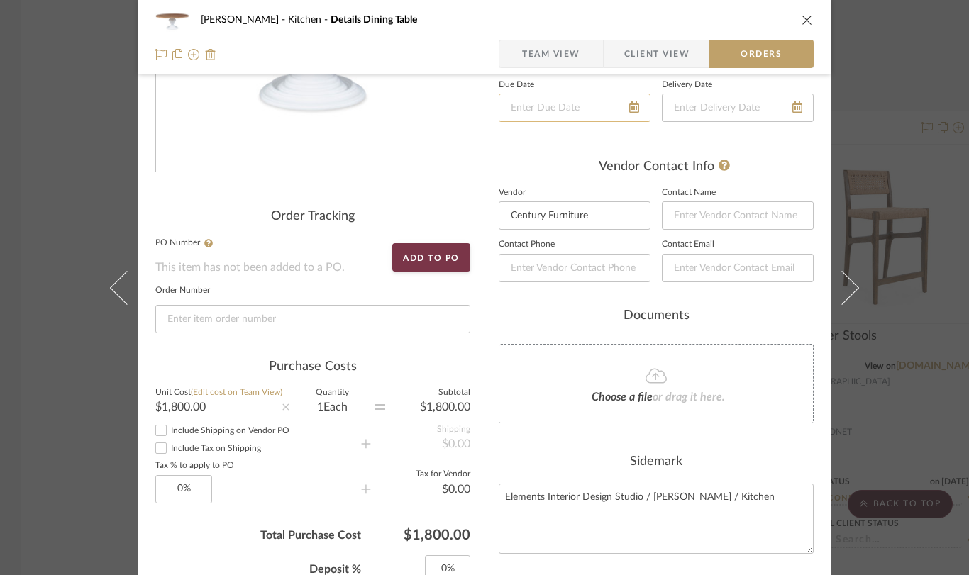
scroll to position [252, 0]
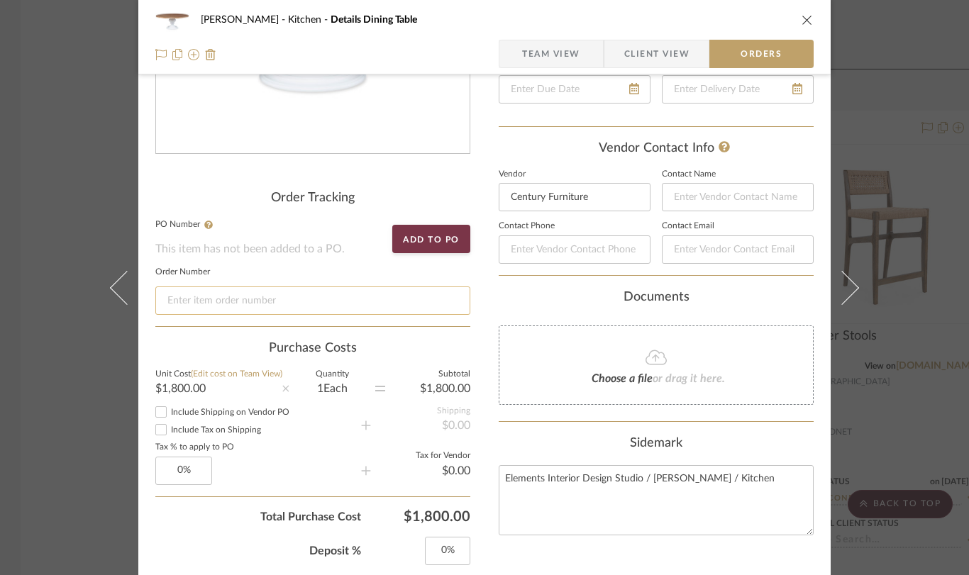
click at [370, 303] on input at bounding box center [312, 301] width 315 height 28
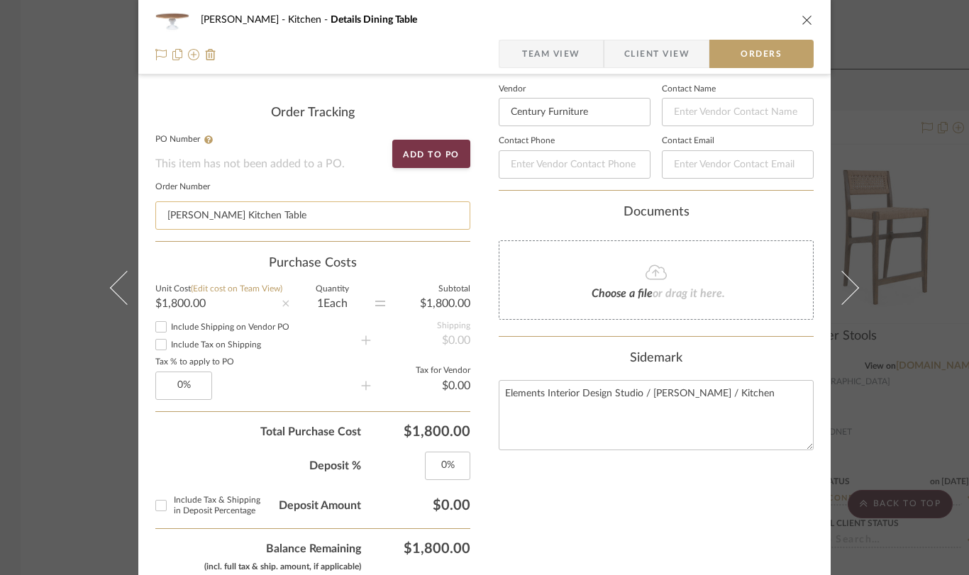
scroll to position [283, 0]
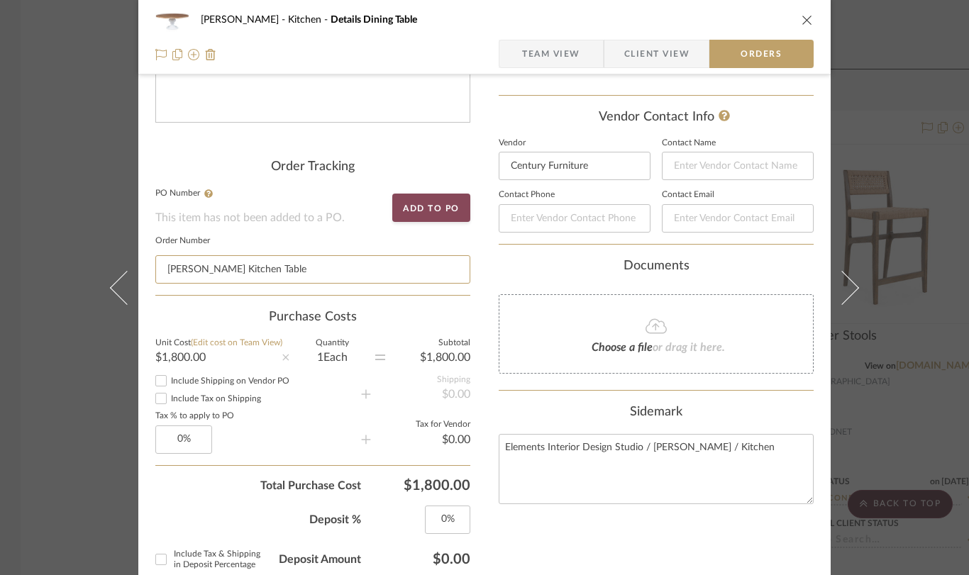
type input "[PERSON_NAME] Kitchen Table"
click at [458, 208] on button "Add to PO" at bounding box center [431, 208] width 78 height 28
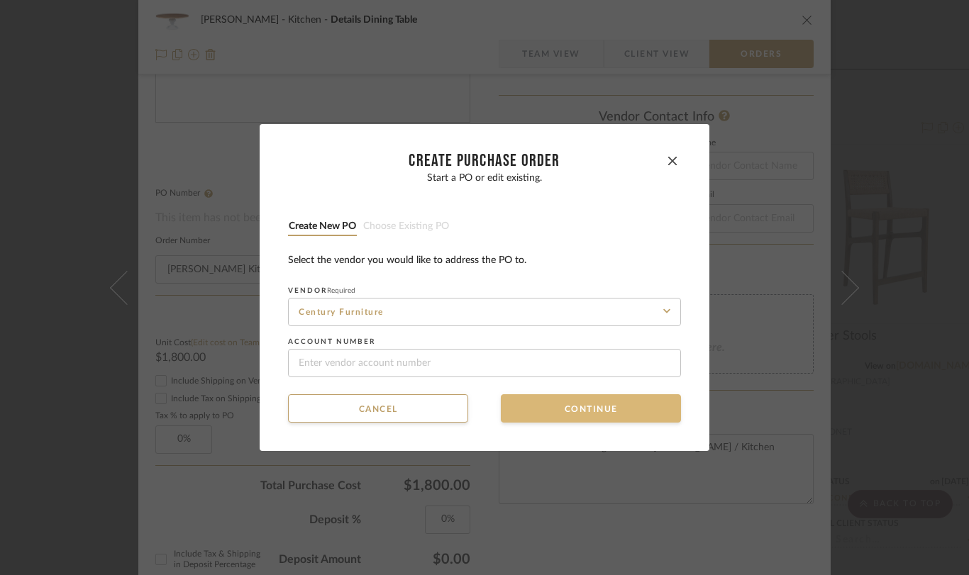
click at [560, 406] on button "Continue" at bounding box center [591, 408] width 180 height 28
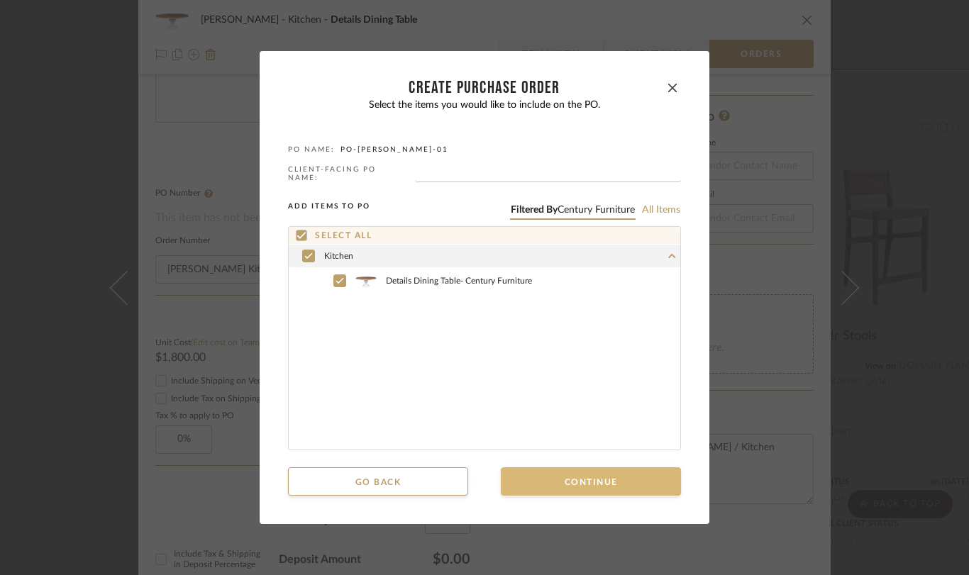
click at [547, 481] on button "Continue" at bounding box center [591, 481] width 180 height 28
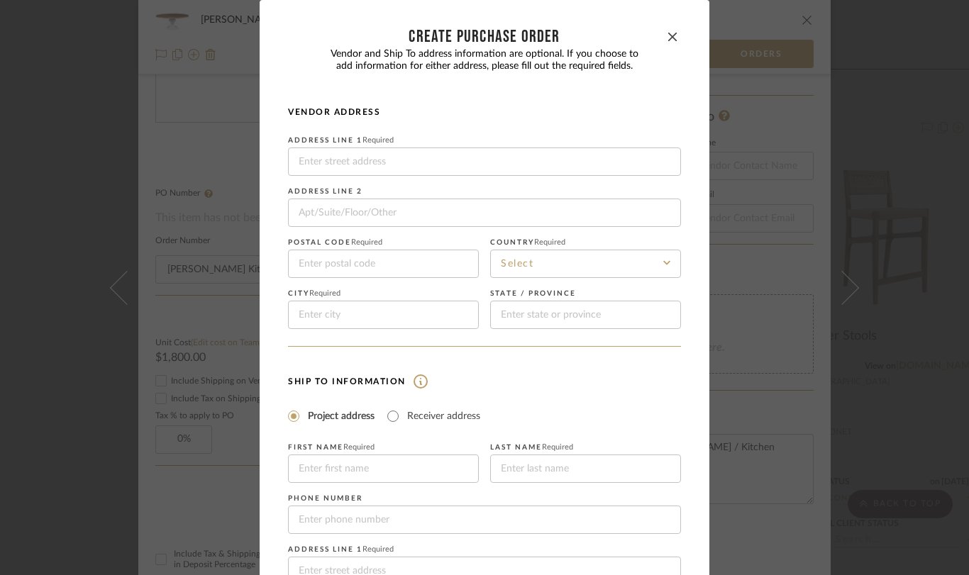
scroll to position [6, 0]
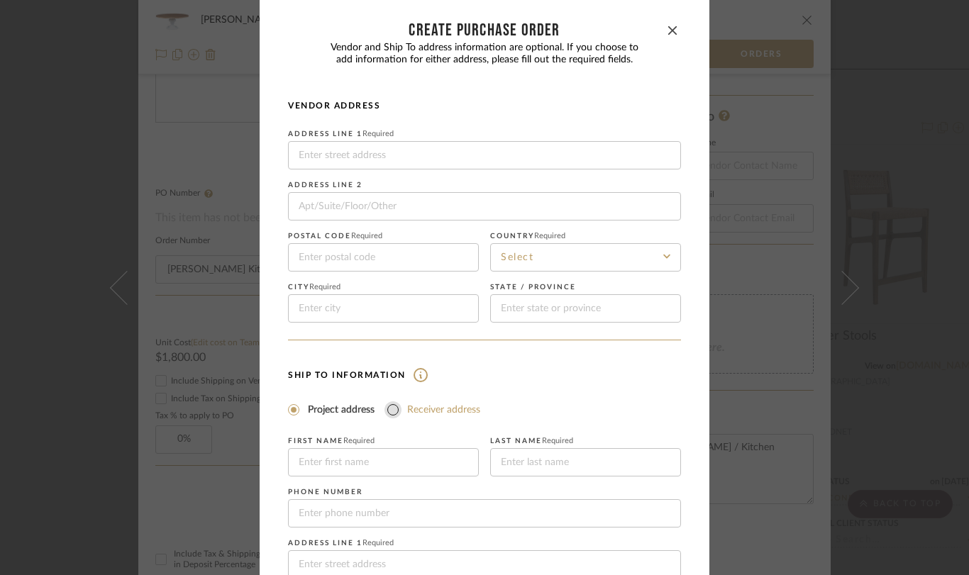
click at [385, 409] on input "Receiver address" at bounding box center [392, 410] width 17 height 17
radio input "true"
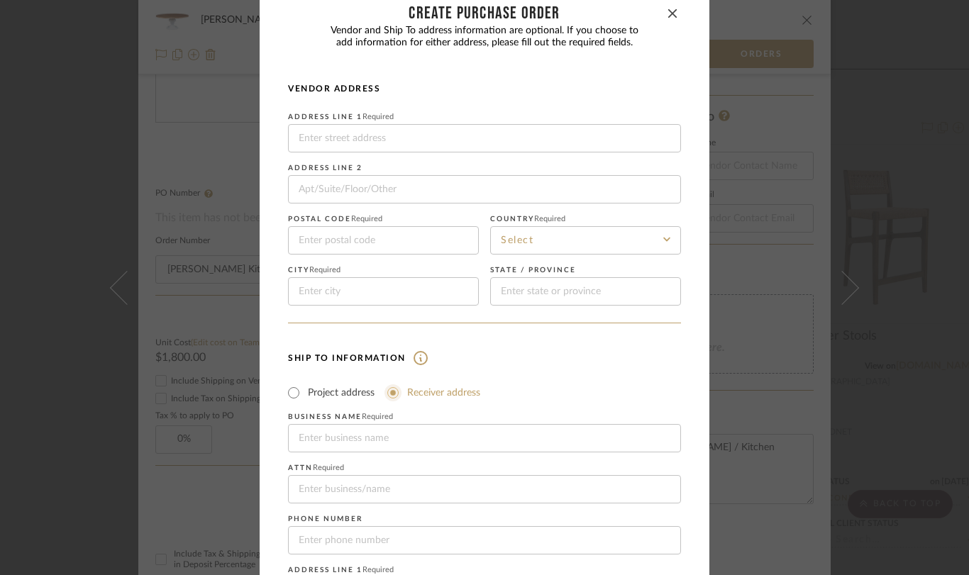
scroll to position [0, 0]
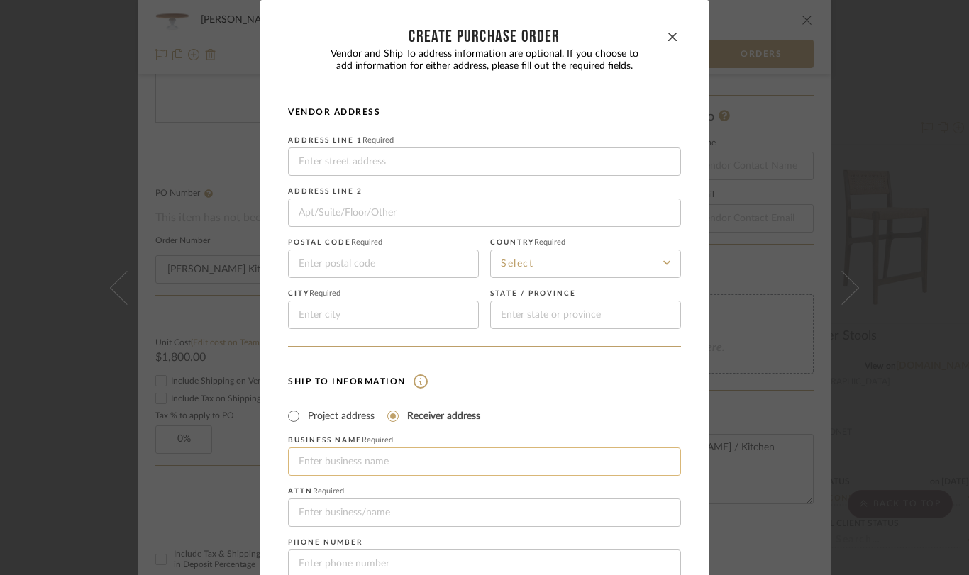
click at [346, 466] on input at bounding box center [484, 462] width 393 height 28
type input "Elements Interior Design Studio"
type input "[STREET_ADDRESS]"
type input "07090"
type input "Westfield"
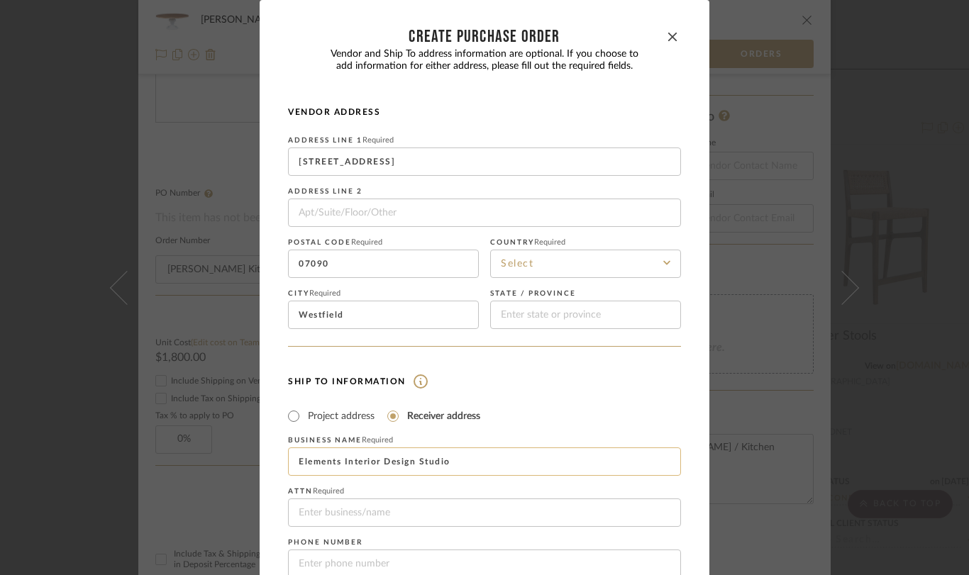
type input "[US_STATE]"
type input "Elements Interior Design Studio"
click at [504, 261] on input at bounding box center [585, 264] width 191 height 28
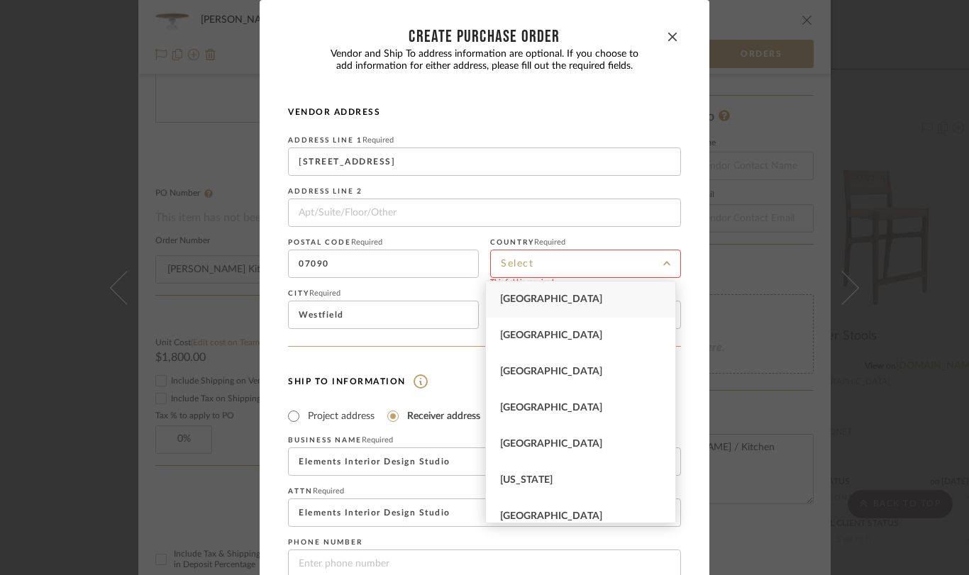
click at [506, 299] on span "[GEOGRAPHIC_DATA]" at bounding box center [551, 299] width 102 height 10
type input "[GEOGRAPHIC_DATA]"
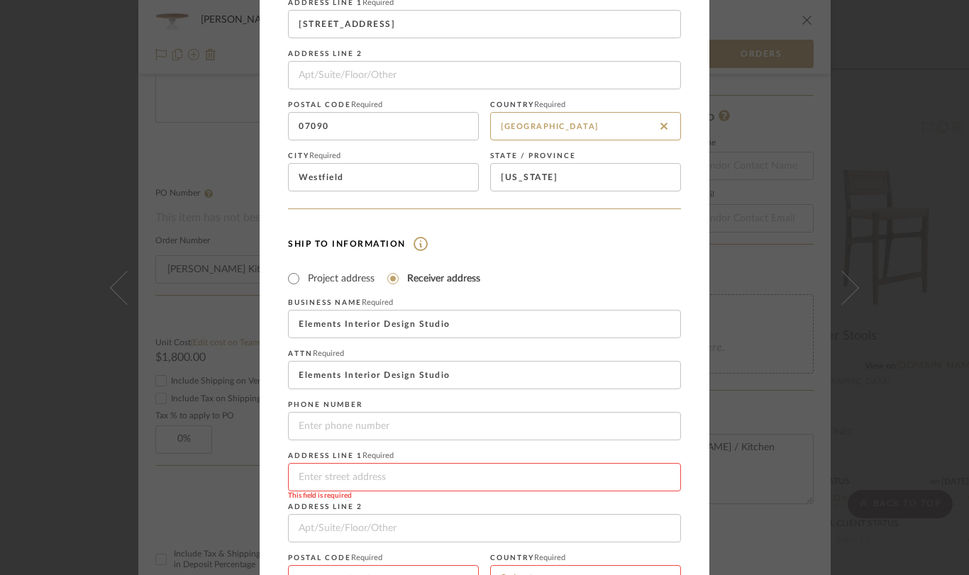
scroll to position [140, 0]
click at [340, 473] on input at bounding box center [484, 474] width 393 height 28
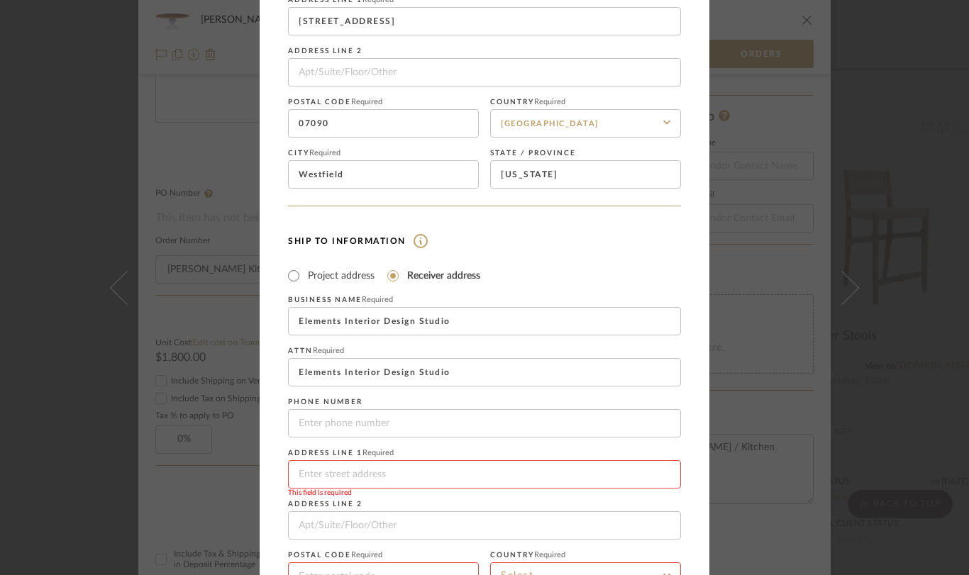
type input "15-01 [PERSON_NAME] DR UNIT 6"
type input "07410"
type input "FAIR LAWN"
type input "[US_STATE]"
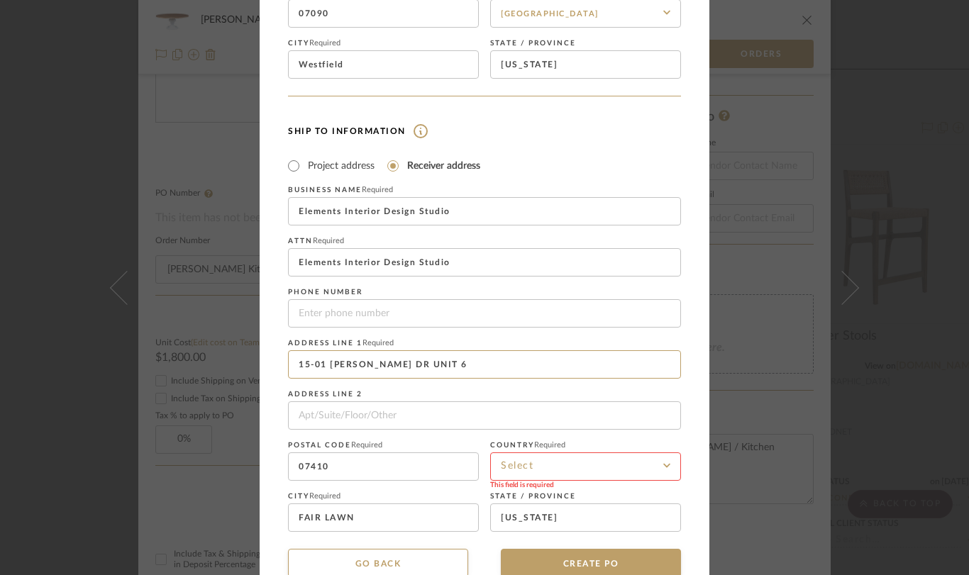
scroll to position [282, 0]
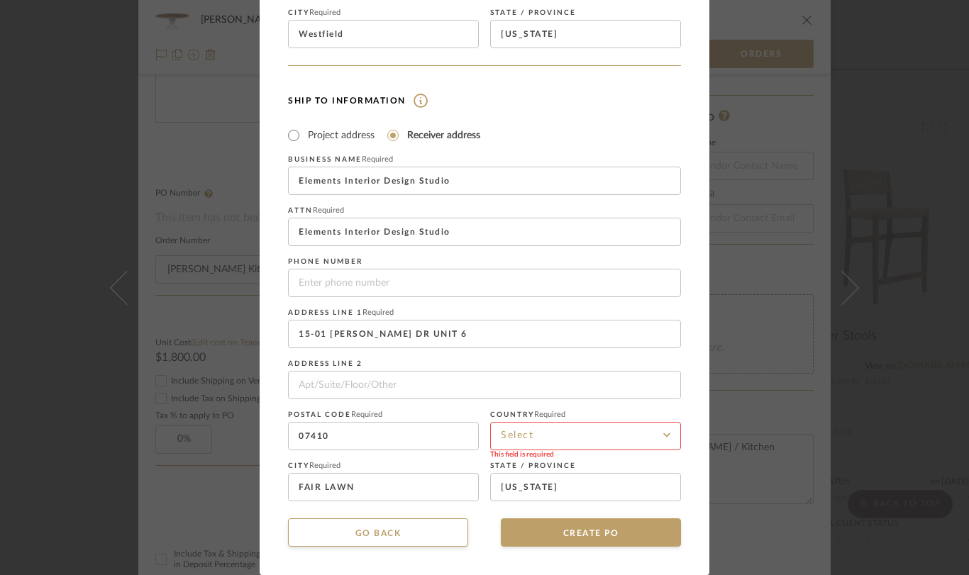
click at [556, 433] on input at bounding box center [585, 436] width 191 height 28
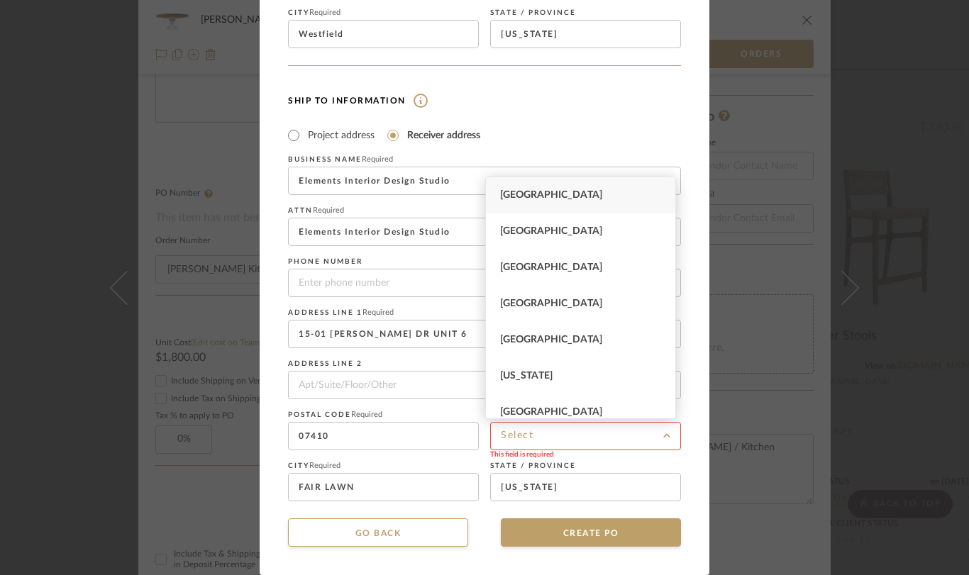
click at [546, 190] on span "[GEOGRAPHIC_DATA]" at bounding box center [551, 195] width 102 height 10
type input "[GEOGRAPHIC_DATA]"
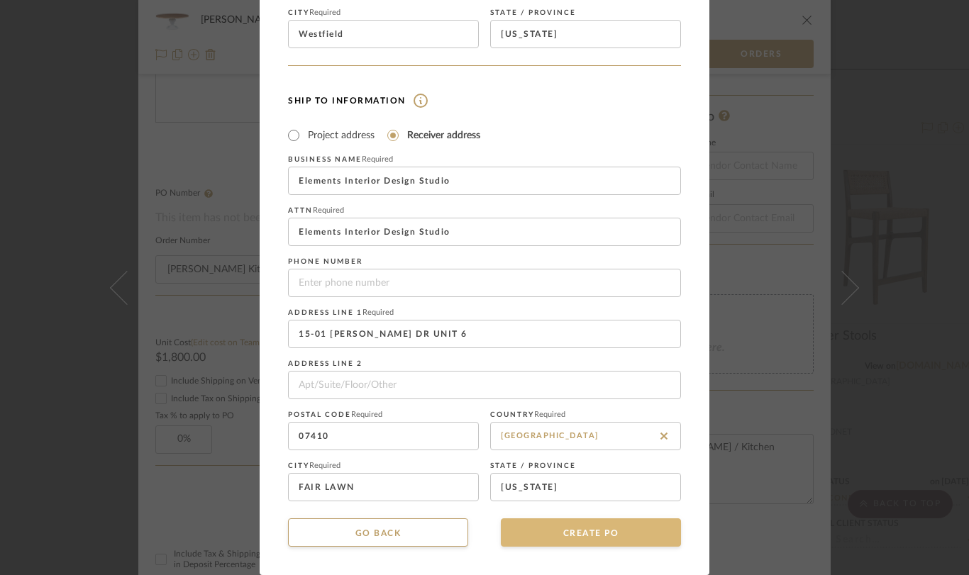
click at [565, 530] on button "CREATE PO" at bounding box center [591, 533] width 180 height 28
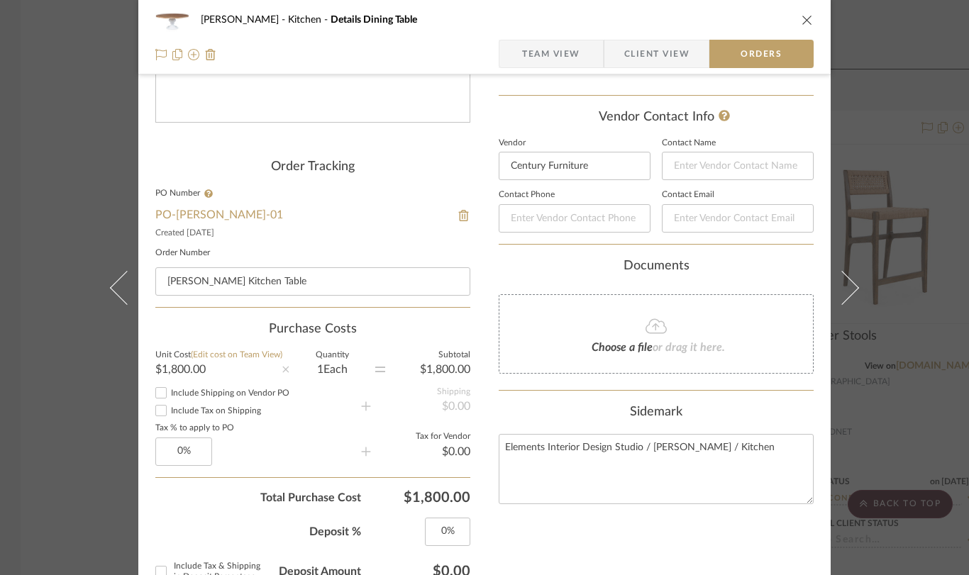
click at [568, 57] on span "Team View" at bounding box center [551, 54] width 58 height 28
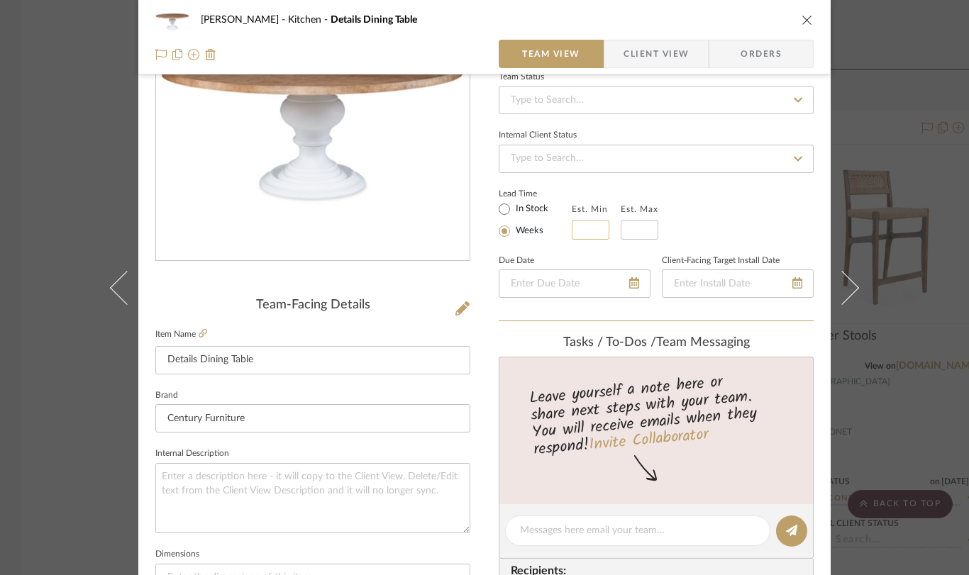
scroll to position [0, 0]
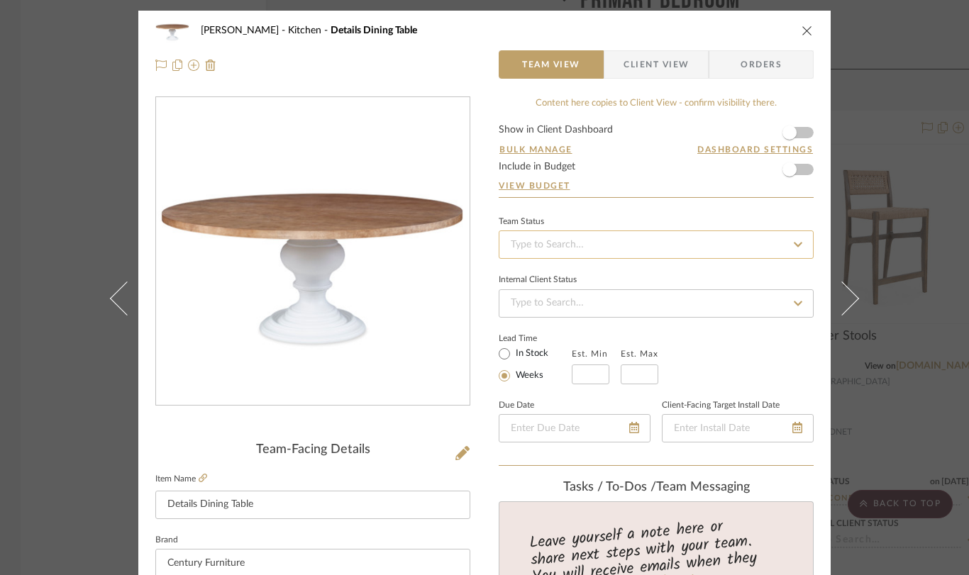
click at [566, 247] on input at bounding box center [656, 245] width 315 height 28
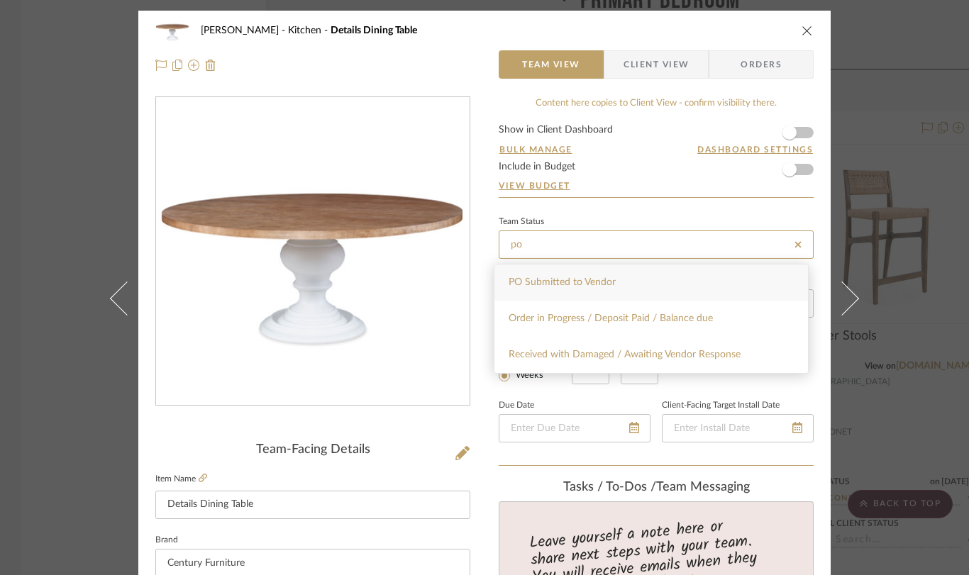
type input "po"
click at [575, 277] on span "PO Submitted to Vendor" at bounding box center [562, 282] width 107 height 10
type input "[DATE]"
type input "PO Submitted to Vendor"
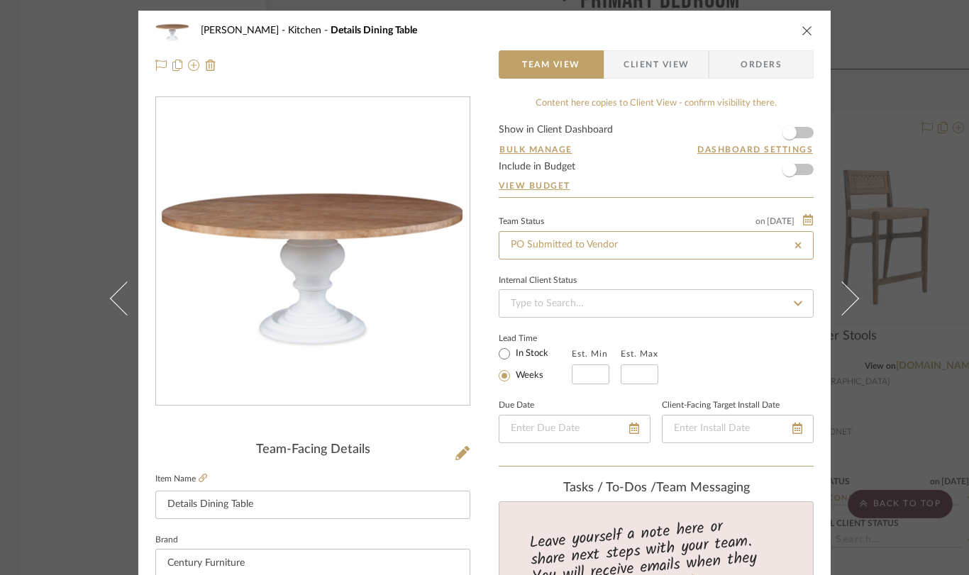
type input "[DATE]"
type input "PO Submitted to Vendor"
click at [804, 33] on icon "close" at bounding box center [807, 30] width 11 height 11
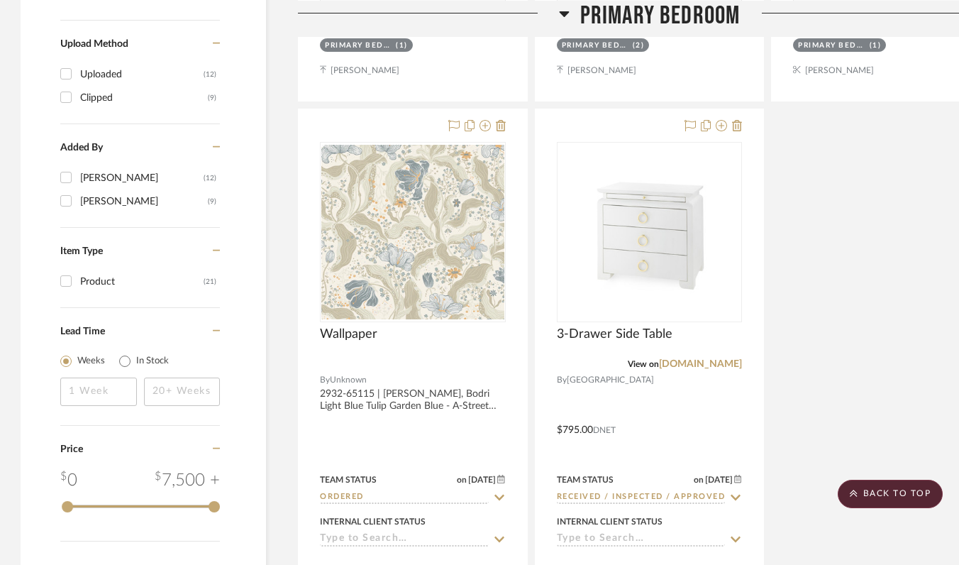
scroll to position [1381, 1]
